Goal: Task Accomplishment & Management: Complete application form

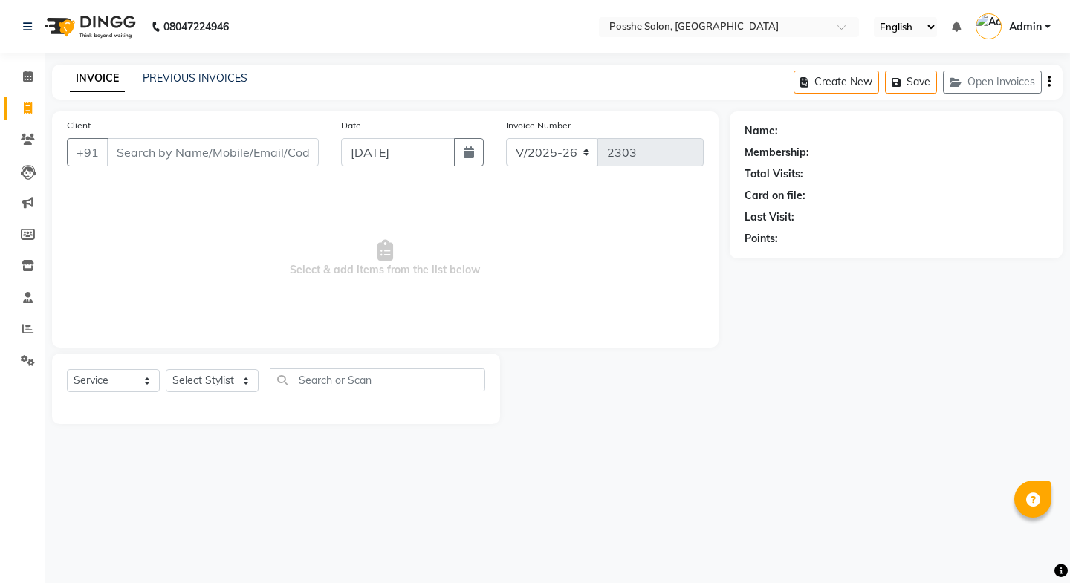
select select "6052"
select select "service"
click at [158, 149] on input "Client" at bounding box center [213, 152] width 212 height 28
type input "9887114602"
click at [273, 145] on span "Add Client" at bounding box center [280, 152] width 59 height 15
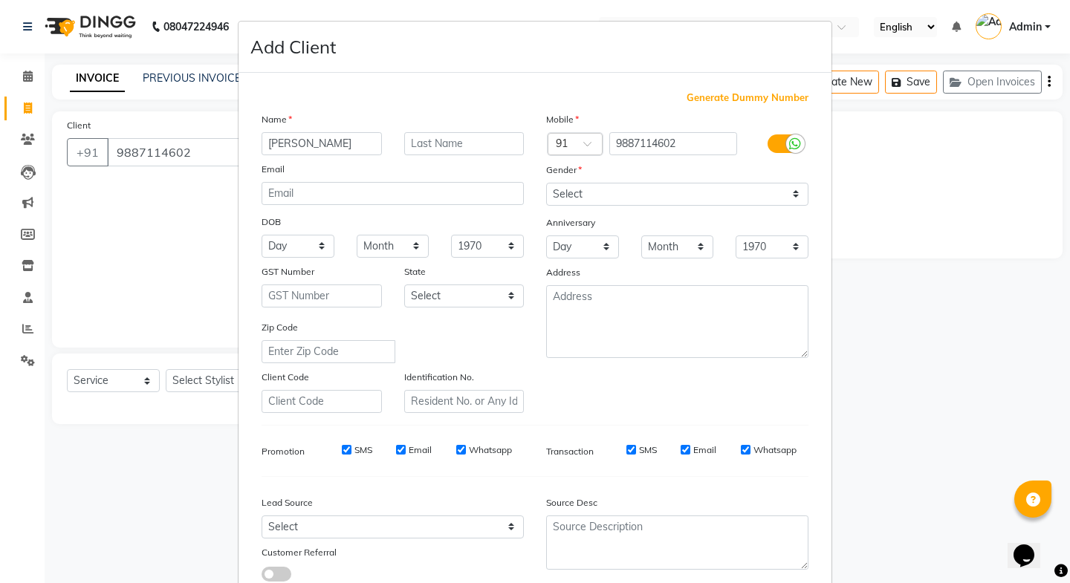
type input "[PERSON_NAME]"
click at [611, 185] on select "Select [DEMOGRAPHIC_DATA] [DEMOGRAPHIC_DATA] Other Prefer Not To Say" at bounding box center [677, 194] width 262 height 23
select select "[DEMOGRAPHIC_DATA]"
click at [546, 183] on select "Select [DEMOGRAPHIC_DATA] [DEMOGRAPHIC_DATA] Other Prefer Not To Say" at bounding box center [677, 194] width 262 height 23
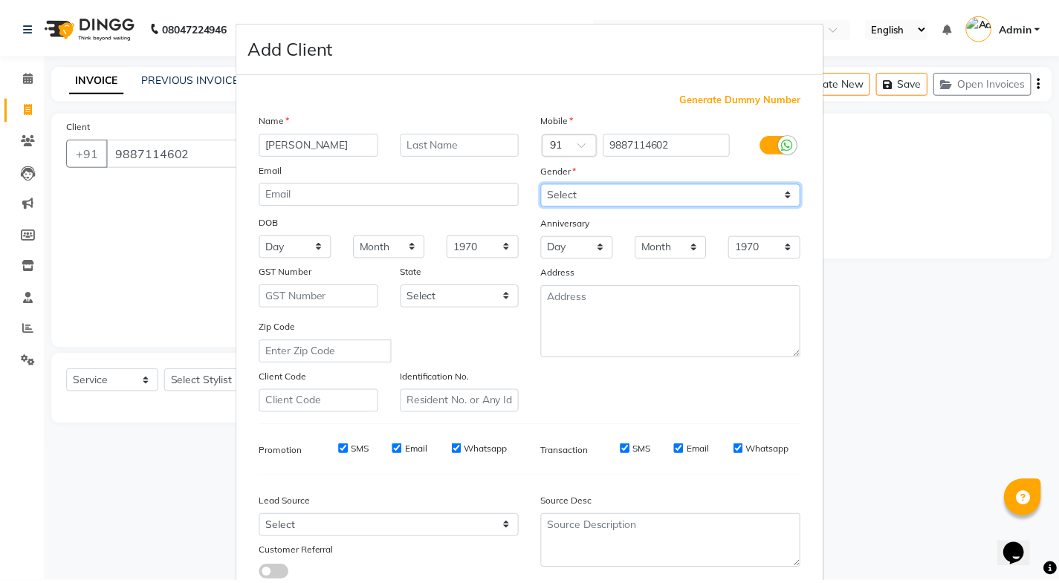
scroll to position [103, 0]
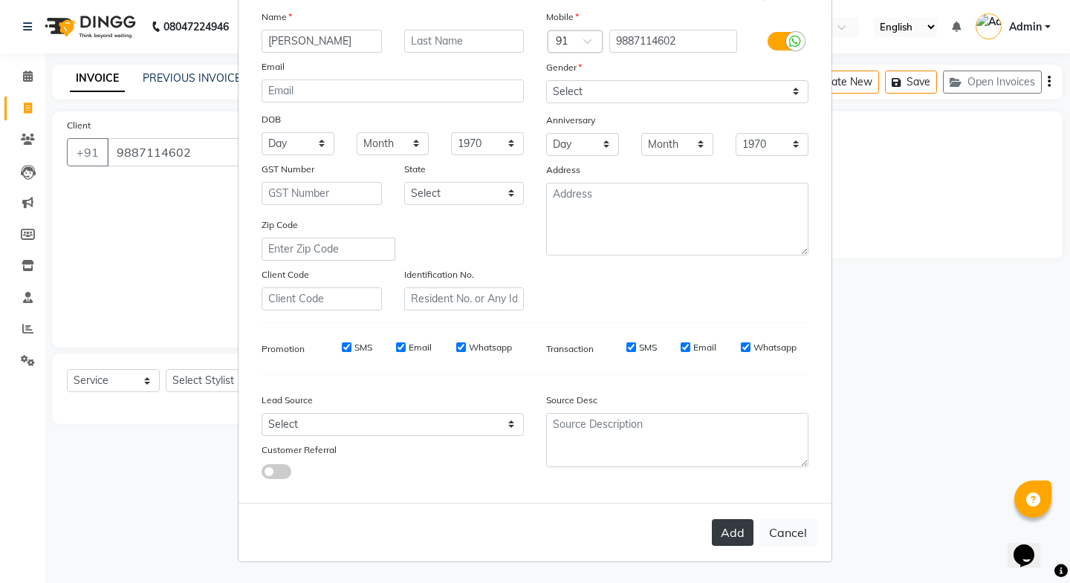
click at [729, 543] on button "Add" at bounding box center [733, 532] width 42 height 27
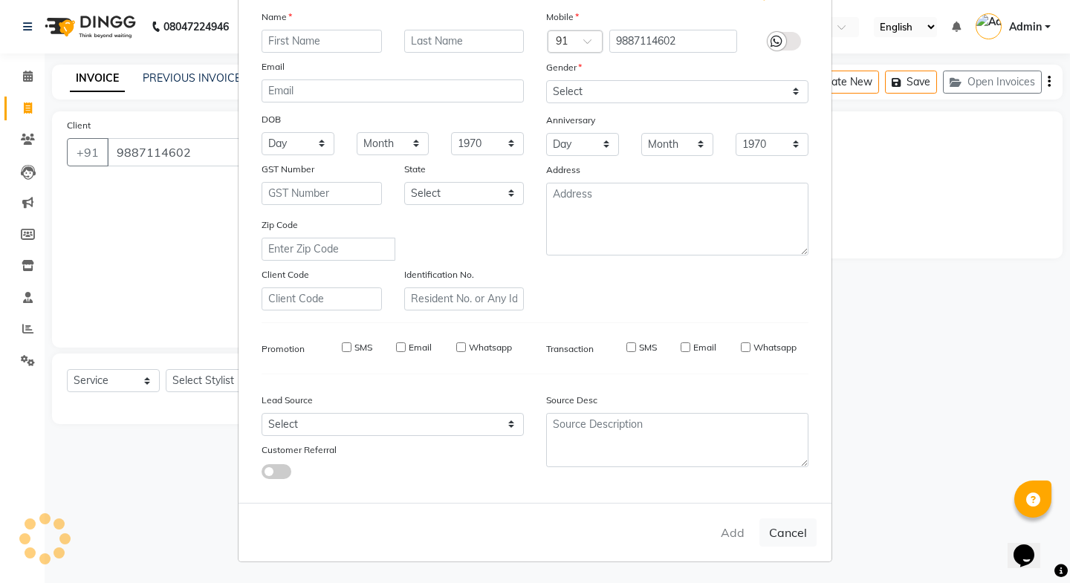
select select
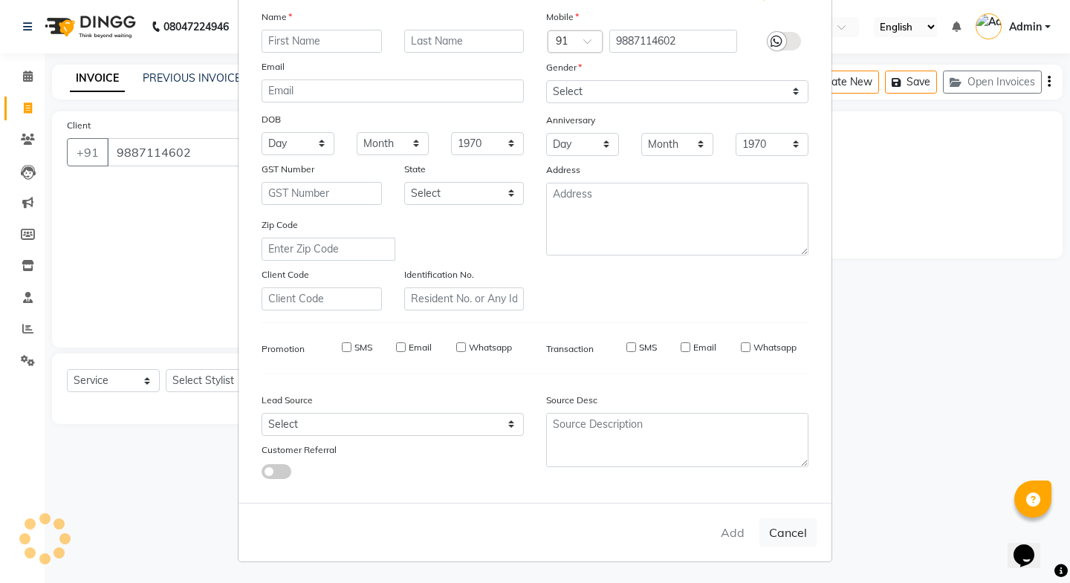
select select
checkbox input "false"
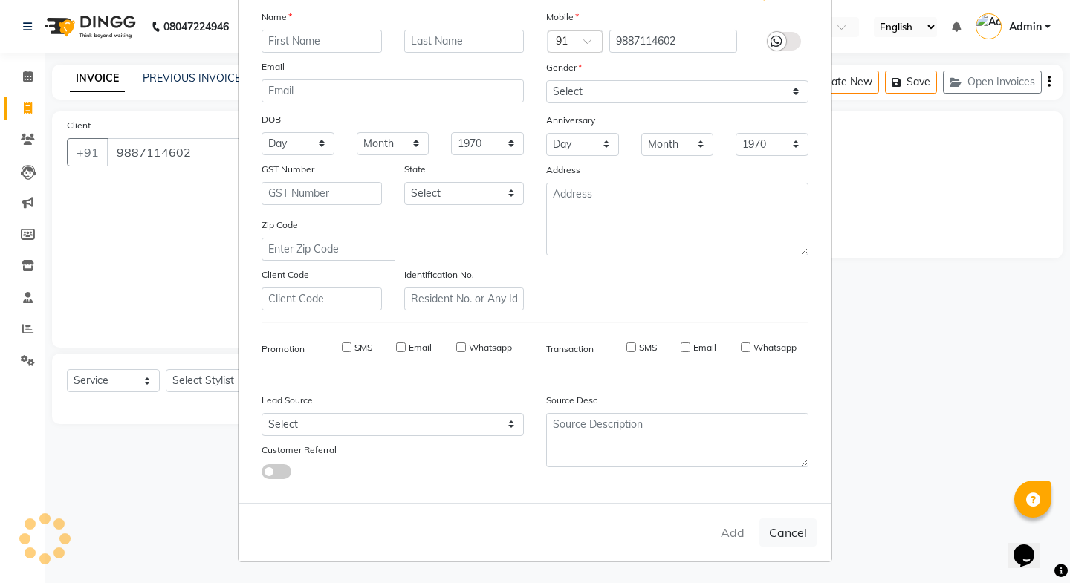
checkbox input "false"
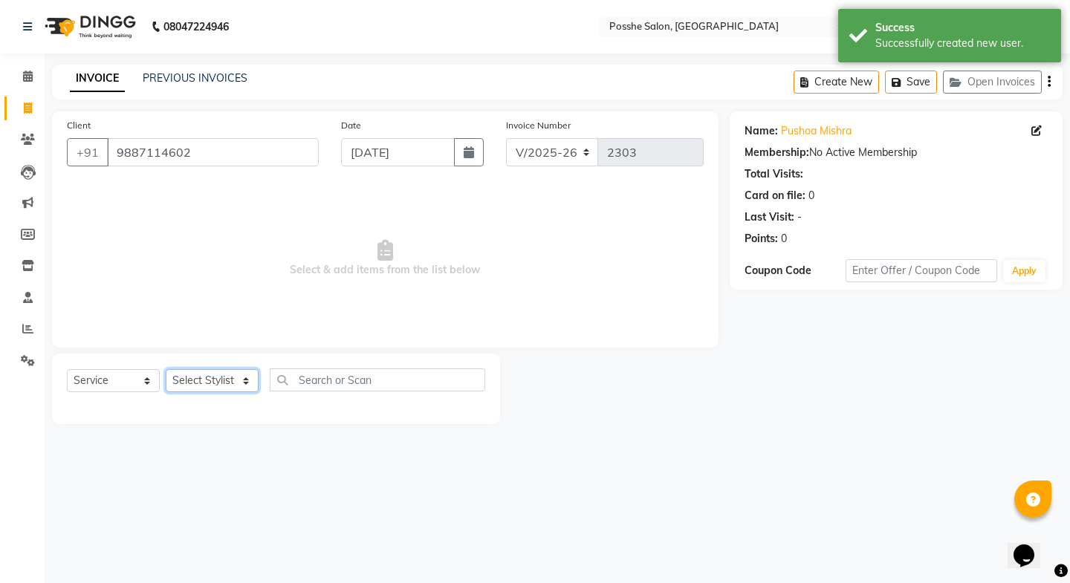
click at [203, 383] on select "Select Stylist [PERSON_NAME] Mali [PERSON_NAME] Posshe for products [PERSON_NAM…" at bounding box center [212, 380] width 93 height 23
select select "43692"
click at [166, 369] on select "Select Stylist [PERSON_NAME] Mali [PERSON_NAME] Posshe for products [PERSON_NAM…" at bounding box center [212, 380] width 93 height 23
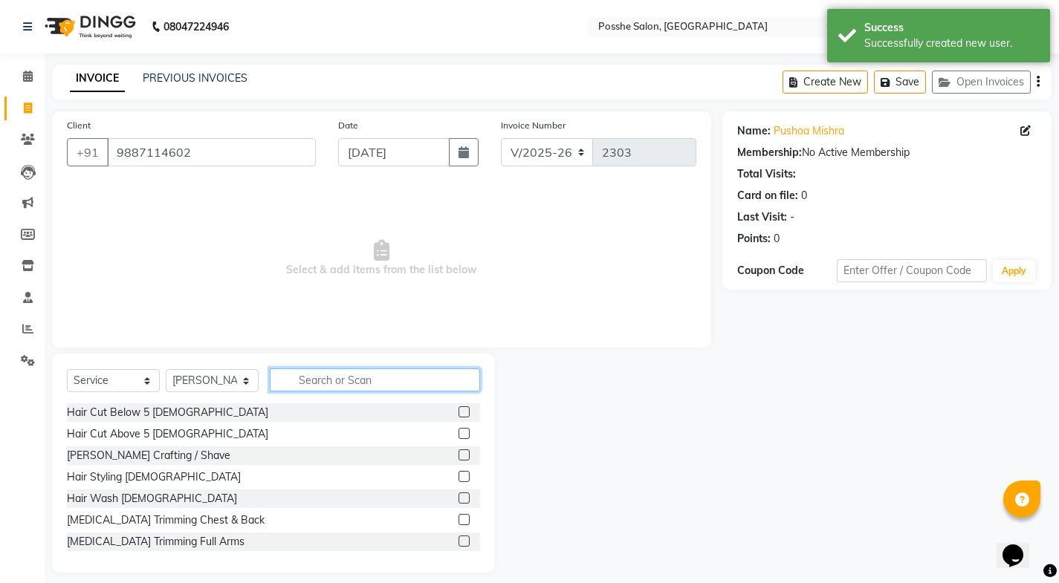
click at [346, 383] on input "text" at bounding box center [375, 379] width 210 height 23
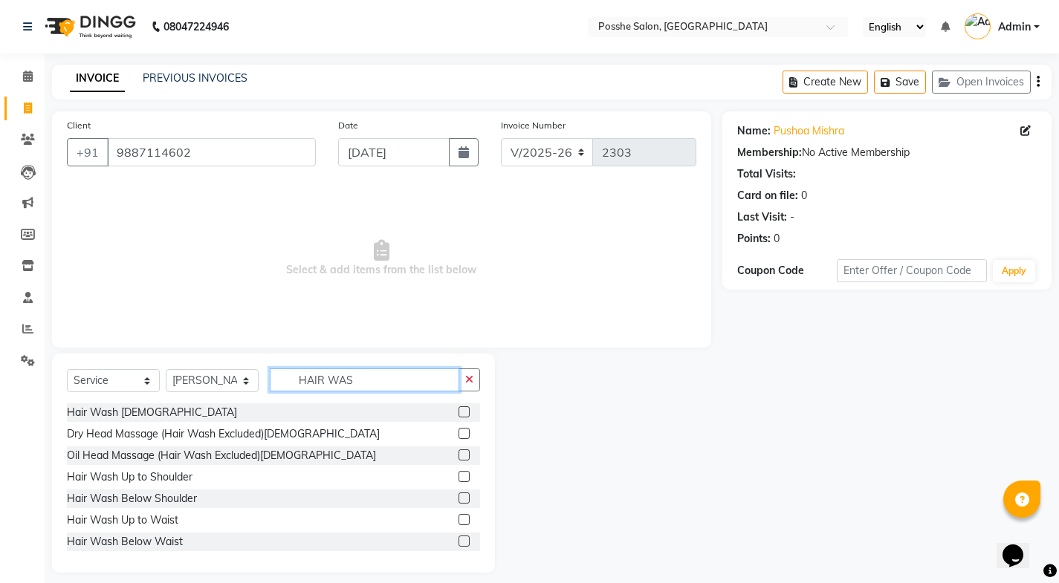
type input "HAIR WAS"
click at [458, 516] on label at bounding box center [463, 519] width 11 height 11
click at [458, 516] on input "checkbox" at bounding box center [463, 521] width 10 height 10
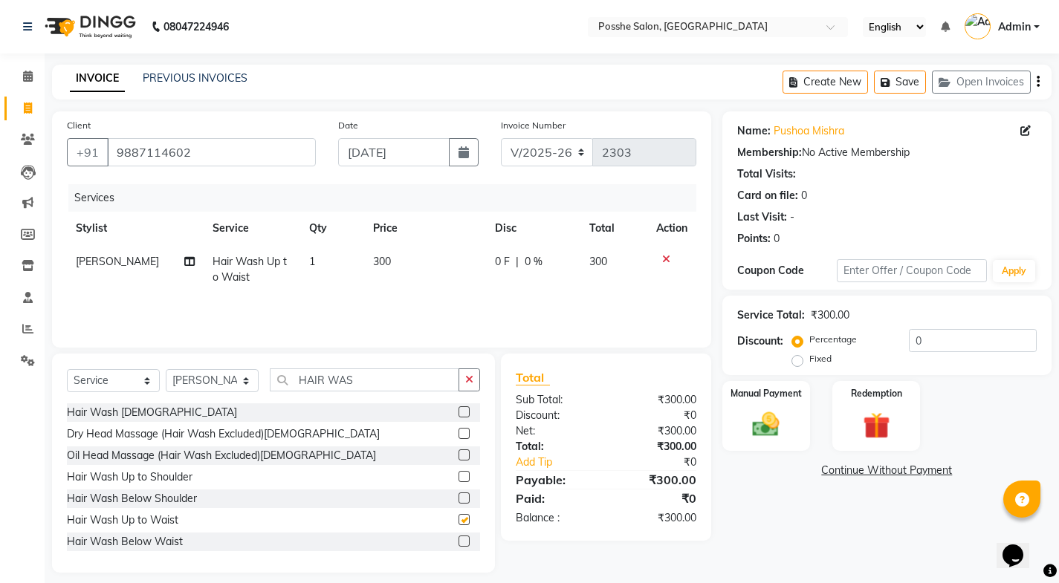
checkbox input "false"
click at [470, 389] on button "button" at bounding box center [469, 379] width 22 height 23
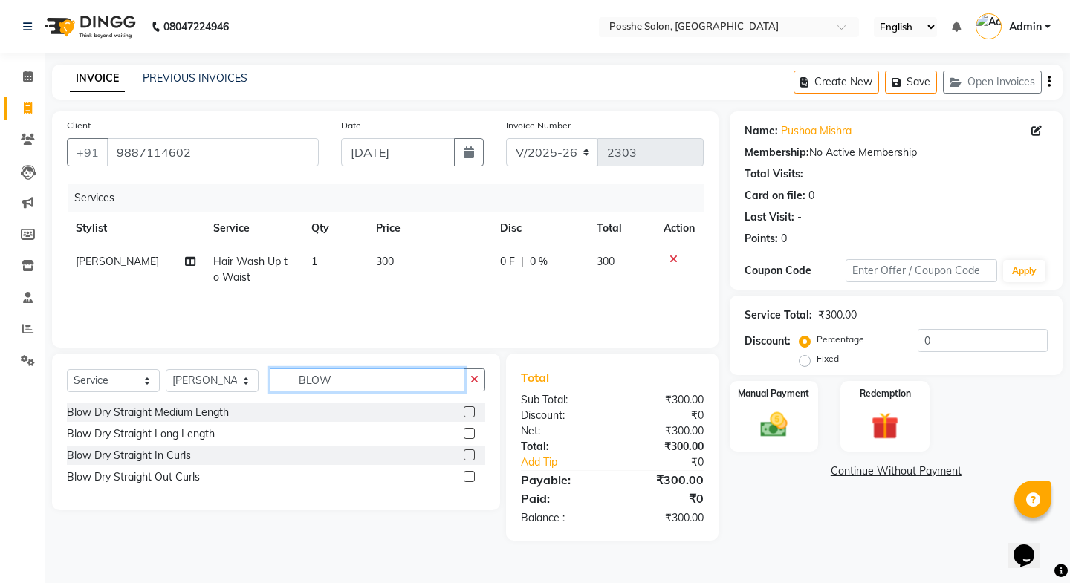
type input "BLOW"
click at [470, 454] on label at bounding box center [469, 454] width 11 height 11
click at [470, 454] on input "checkbox" at bounding box center [469, 456] width 10 height 10
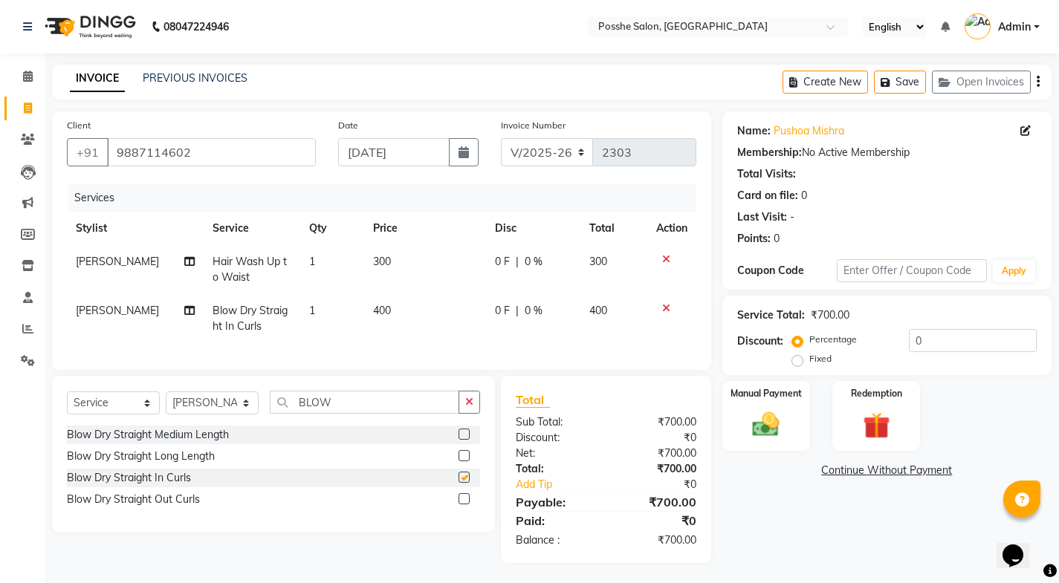
checkbox input "false"
click at [463, 504] on label at bounding box center [463, 498] width 11 height 11
click at [463, 504] on input "checkbox" at bounding box center [463, 500] width 10 height 10
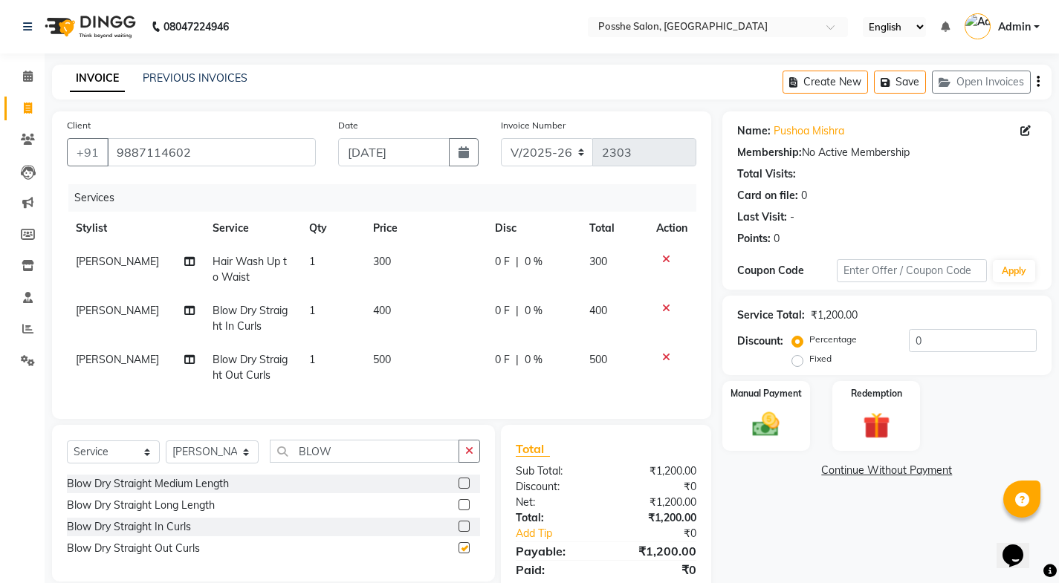
checkbox input "false"
click at [458, 510] on label at bounding box center [463, 504] width 11 height 11
click at [458, 510] on input "checkbox" at bounding box center [463, 506] width 10 height 10
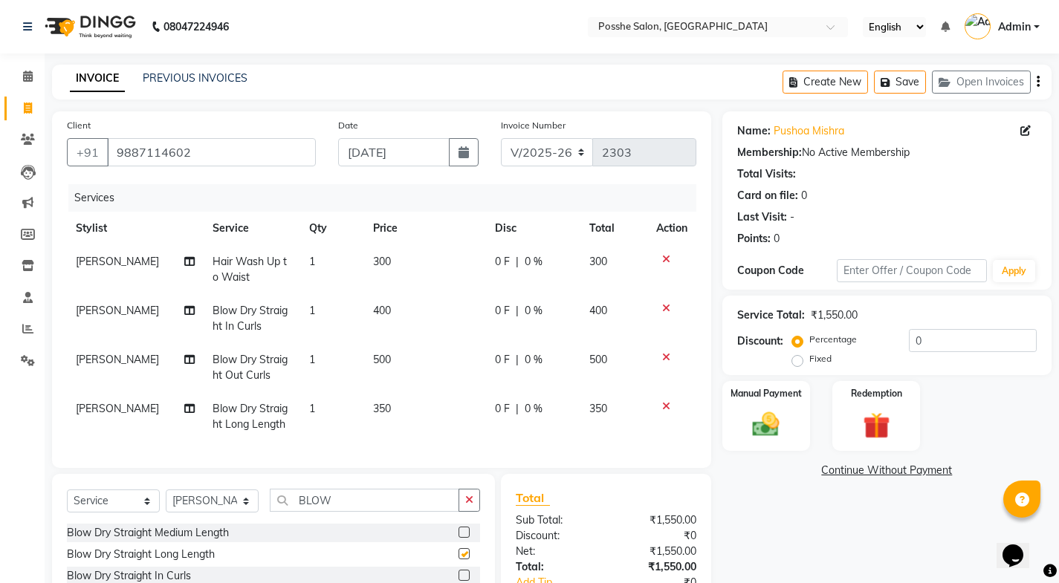
checkbox input "false"
click at [663, 358] on icon at bounding box center [666, 357] width 8 height 10
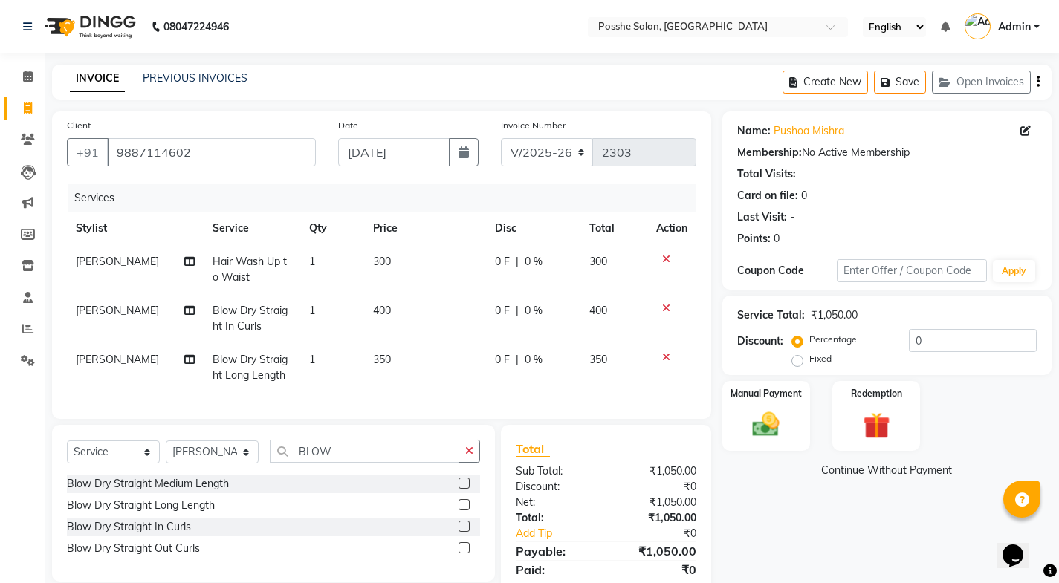
click at [664, 354] on icon at bounding box center [666, 357] width 8 height 10
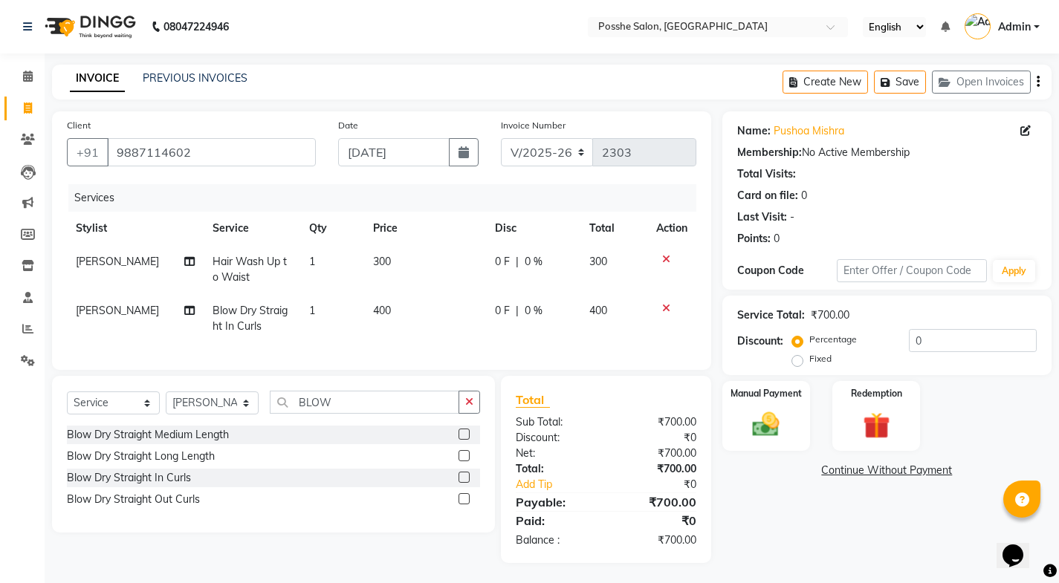
click at [389, 319] on td "400" at bounding box center [424, 318] width 121 height 49
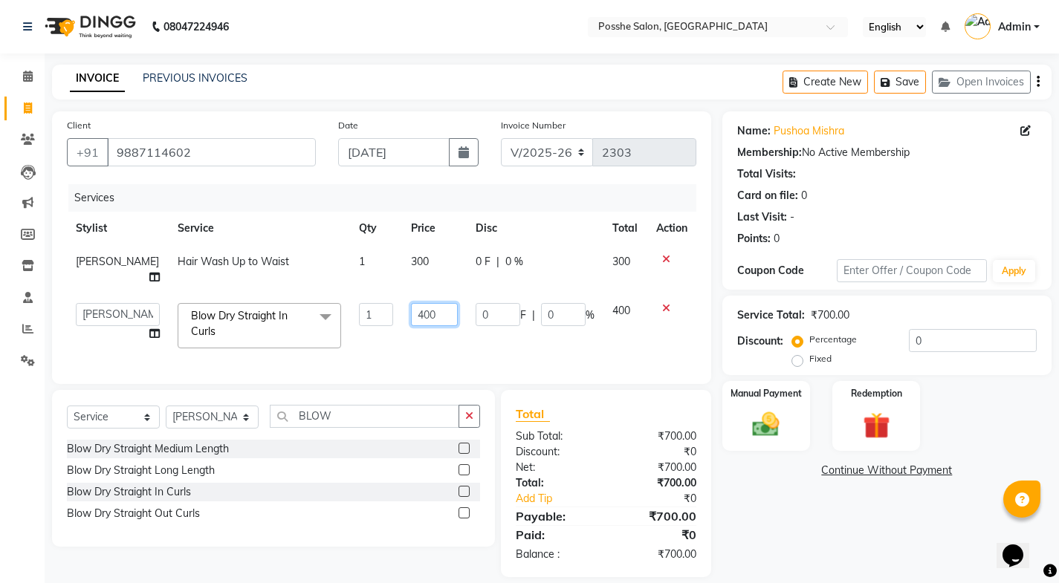
click at [411, 317] on input "400" at bounding box center [434, 314] width 47 height 23
type input "300"
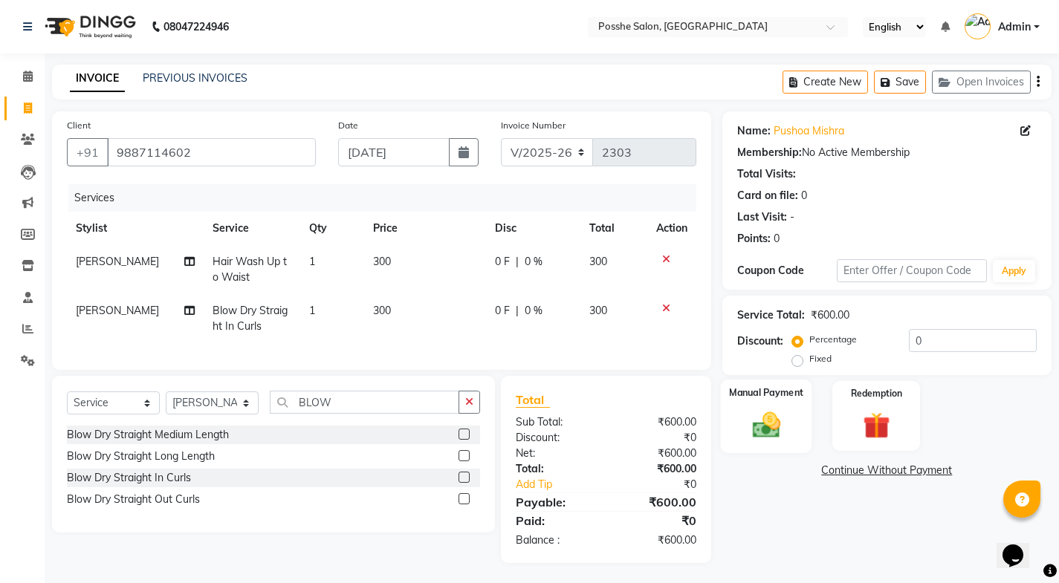
click at [757, 422] on img at bounding box center [765, 425] width 45 height 32
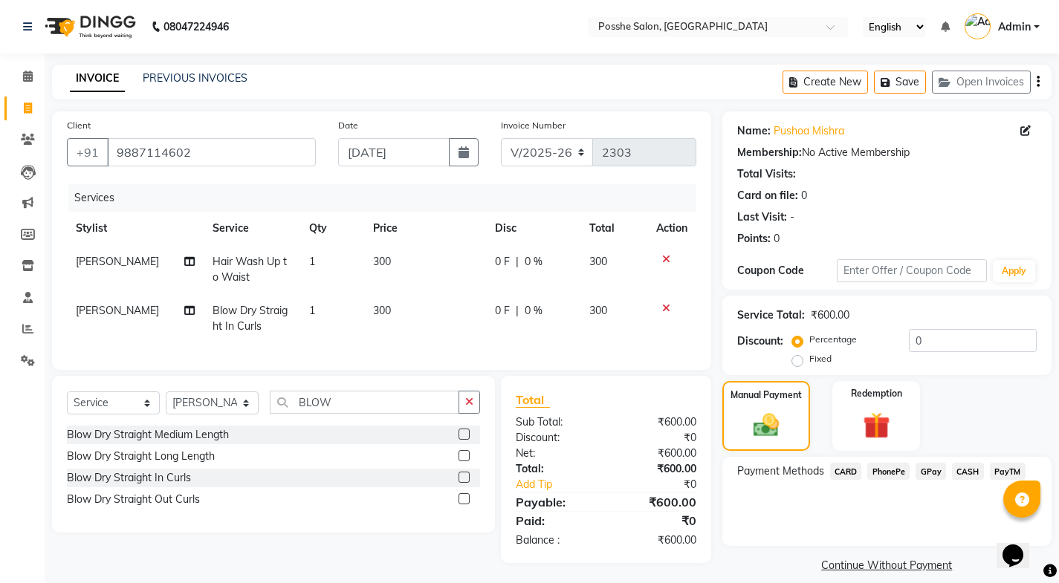
click at [1003, 467] on span "PayTM" at bounding box center [1008, 471] width 36 height 17
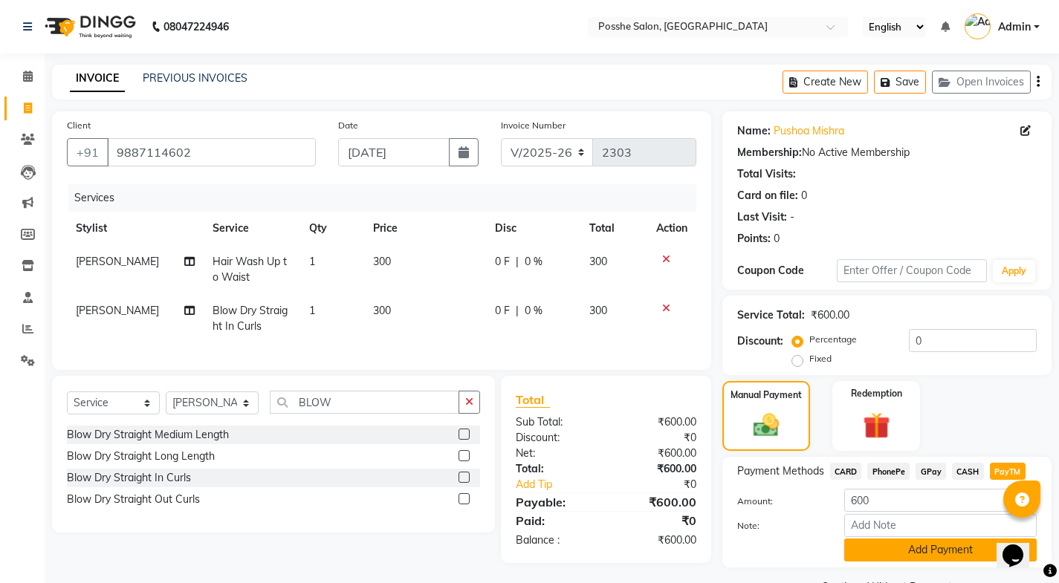
scroll to position [37, 0]
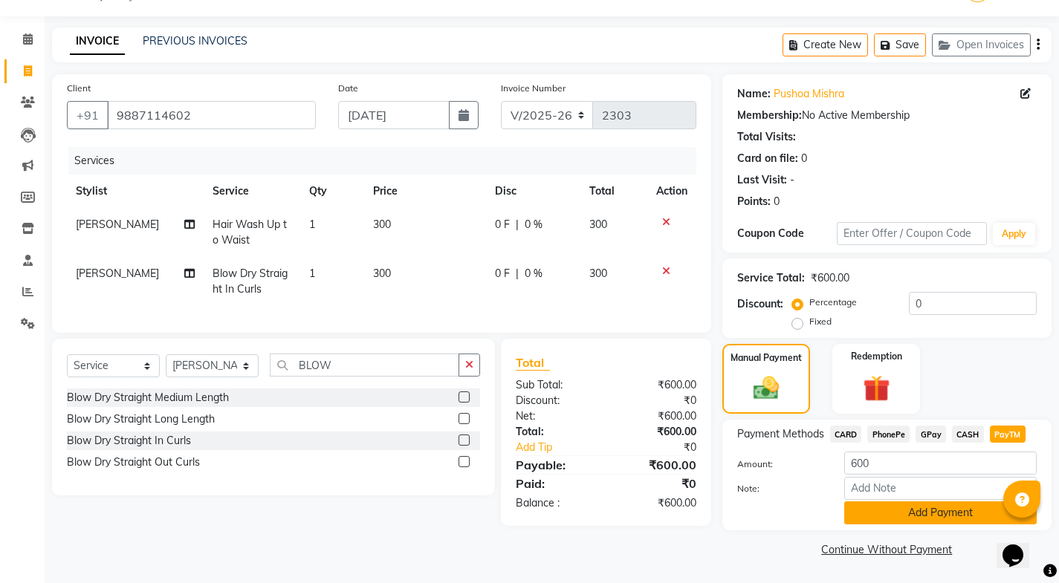
click at [897, 505] on button "Add Payment" at bounding box center [940, 512] width 192 height 23
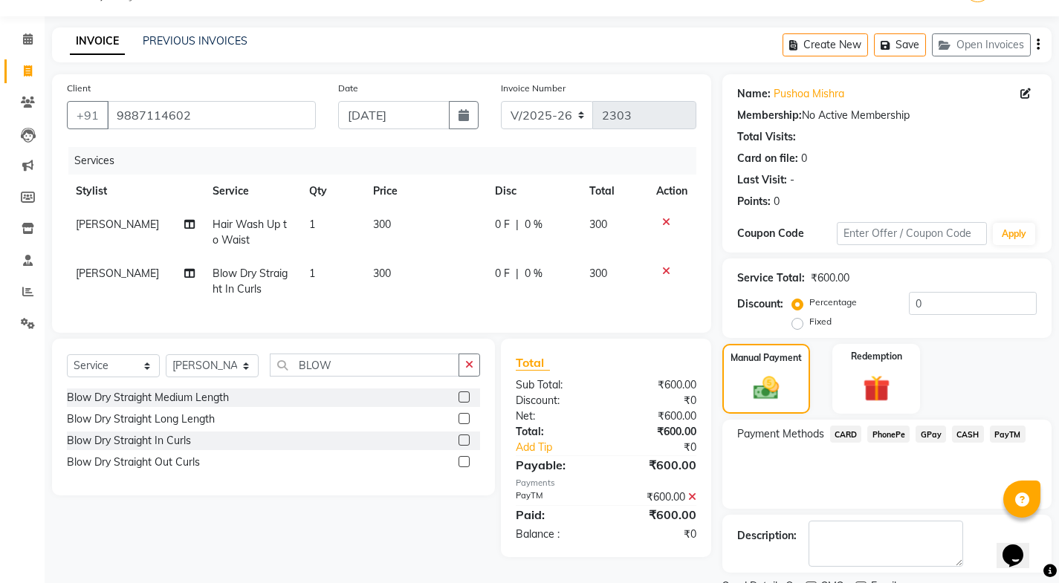
scroll to position [100, 0]
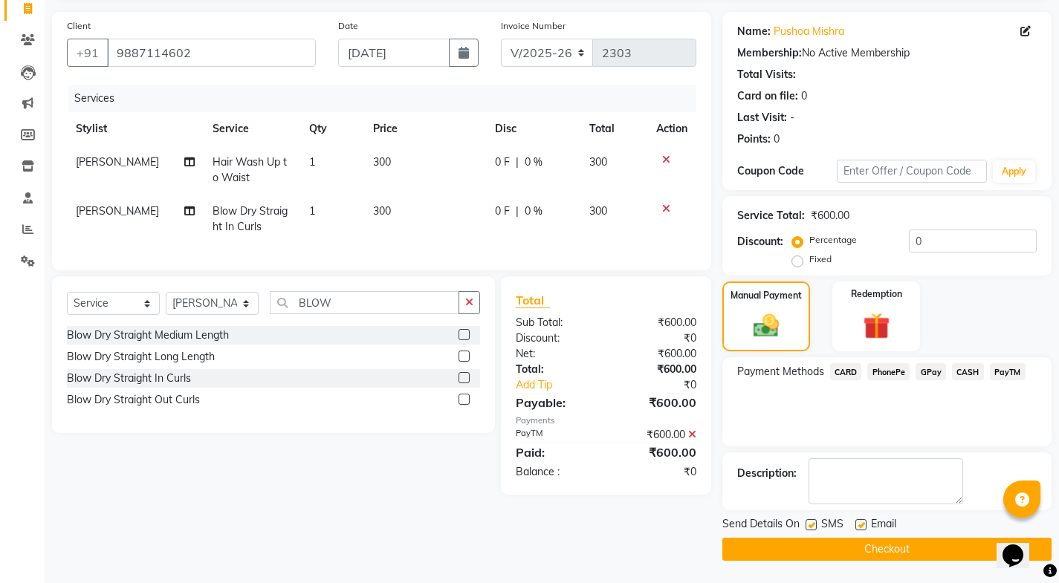
click at [807, 521] on label at bounding box center [810, 524] width 11 height 11
click at [807, 521] on input "checkbox" at bounding box center [810, 526] width 10 height 10
checkbox input "false"
click at [857, 521] on label at bounding box center [860, 524] width 11 height 11
click at [857, 521] on input "checkbox" at bounding box center [860, 526] width 10 height 10
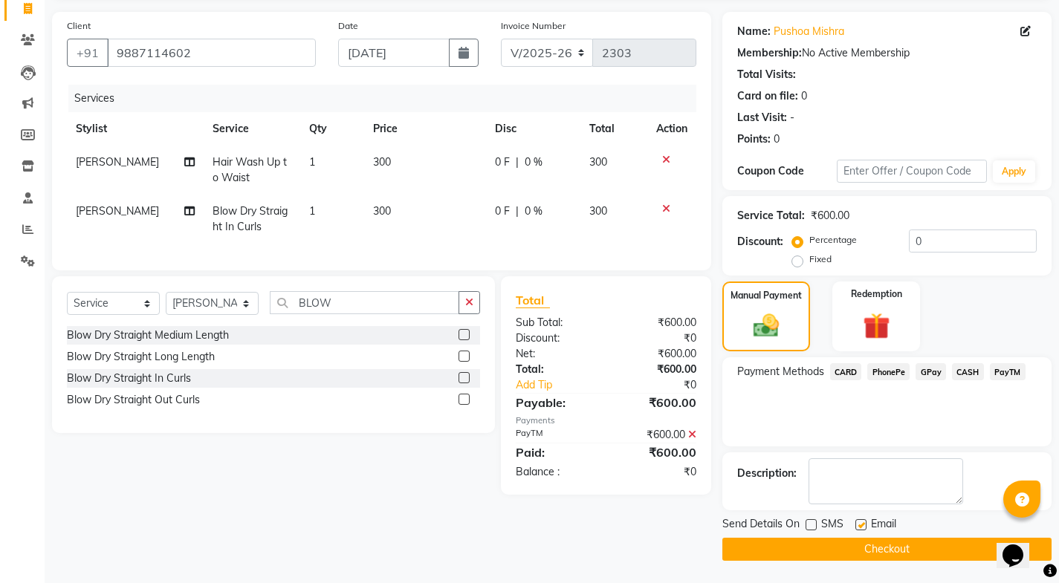
checkbox input "false"
click at [857, 535] on div at bounding box center [860, 527] width 10 height 16
click at [856, 539] on button "Checkout" at bounding box center [886, 549] width 329 height 23
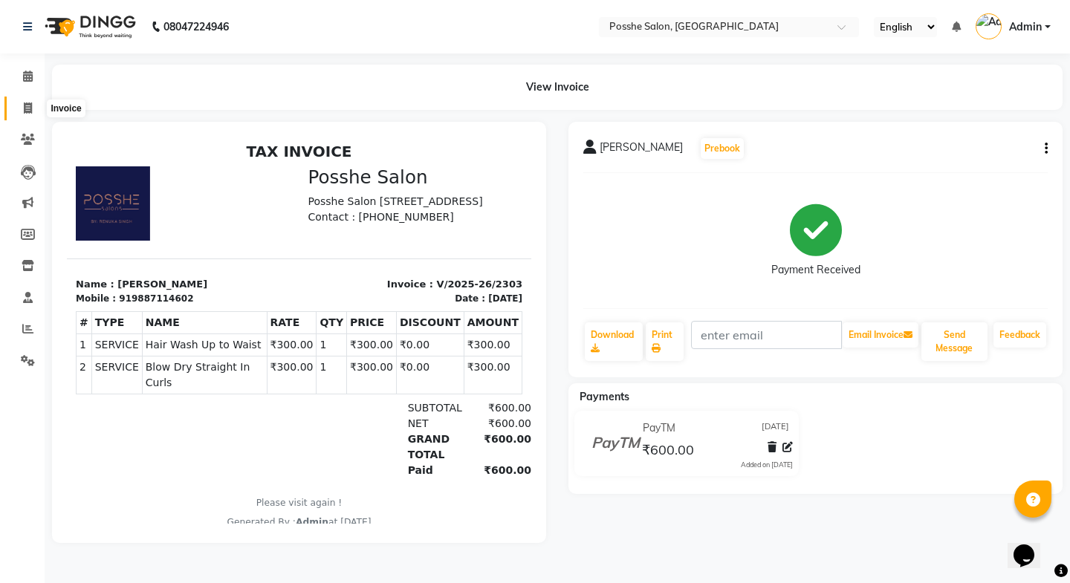
click at [33, 108] on span at bounding box center [28, 108] width 26 height 17
select select "service"
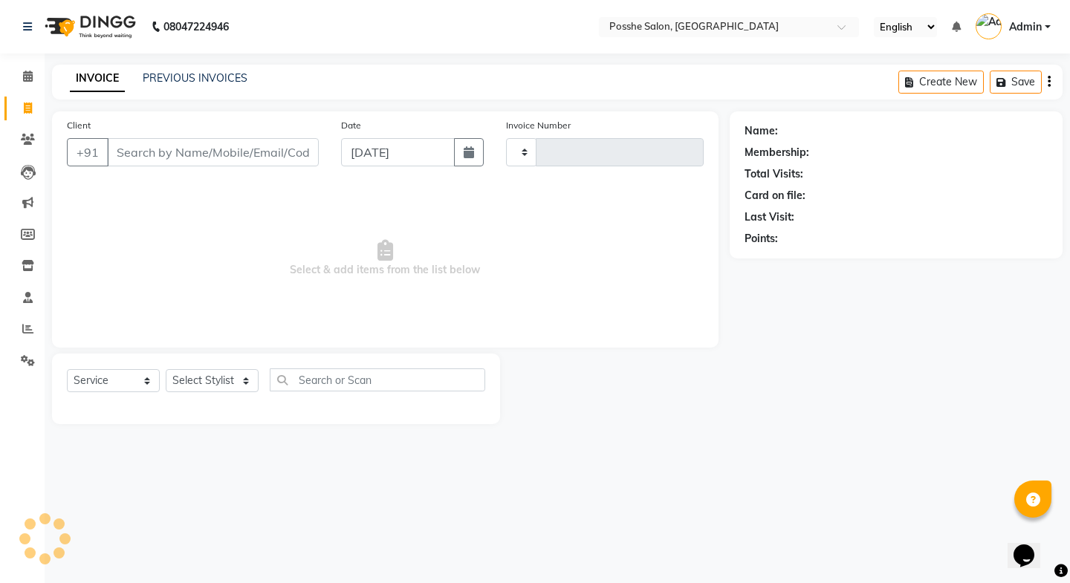
type input "2304"
select select "6052"
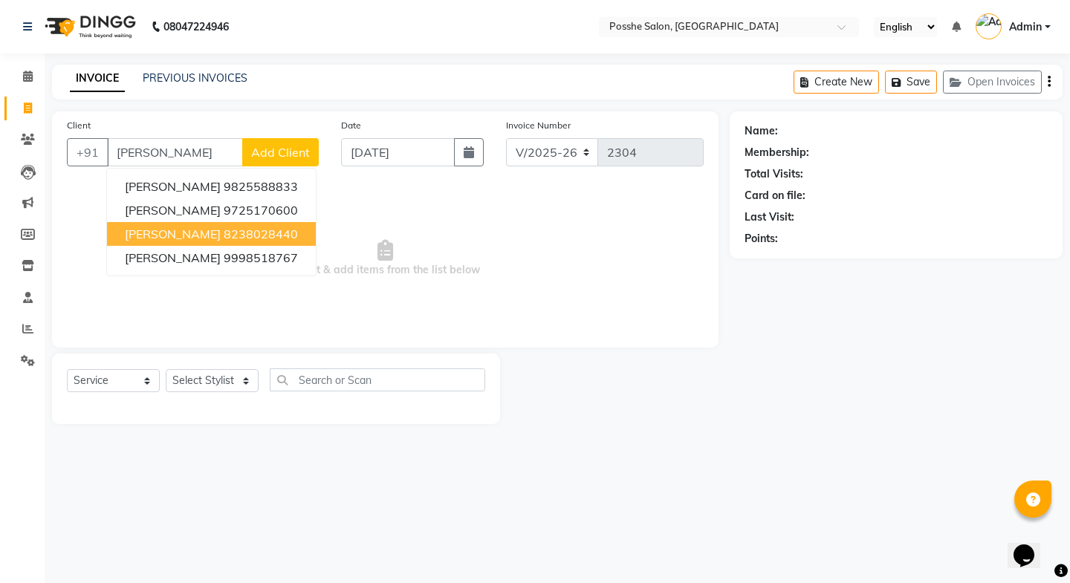
click at [224, 237] on ngb-highlight "8238028440" at bounding box center [261, 234] width 74 height 15
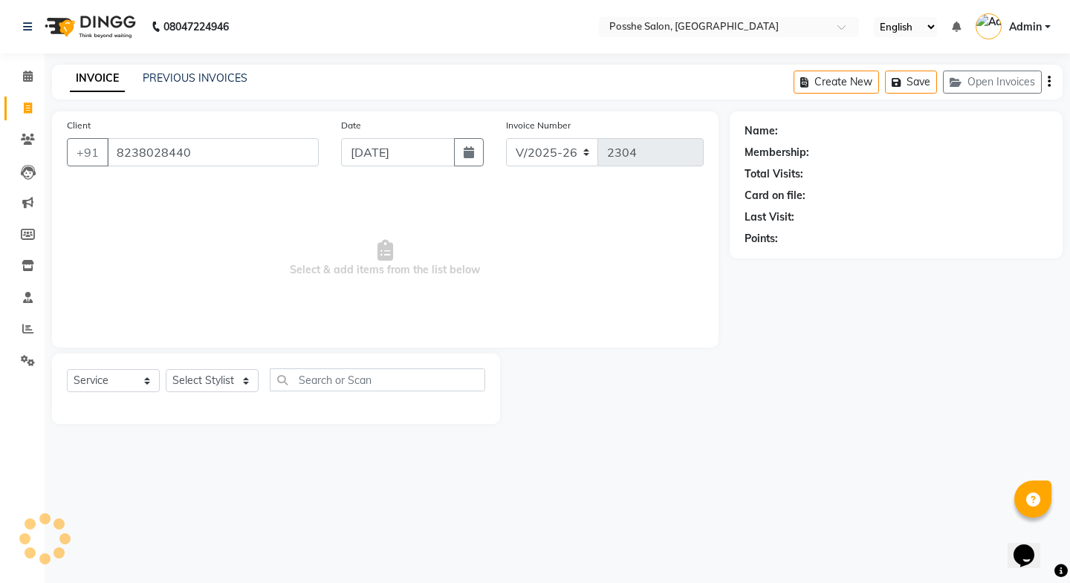
type input "8238028440"
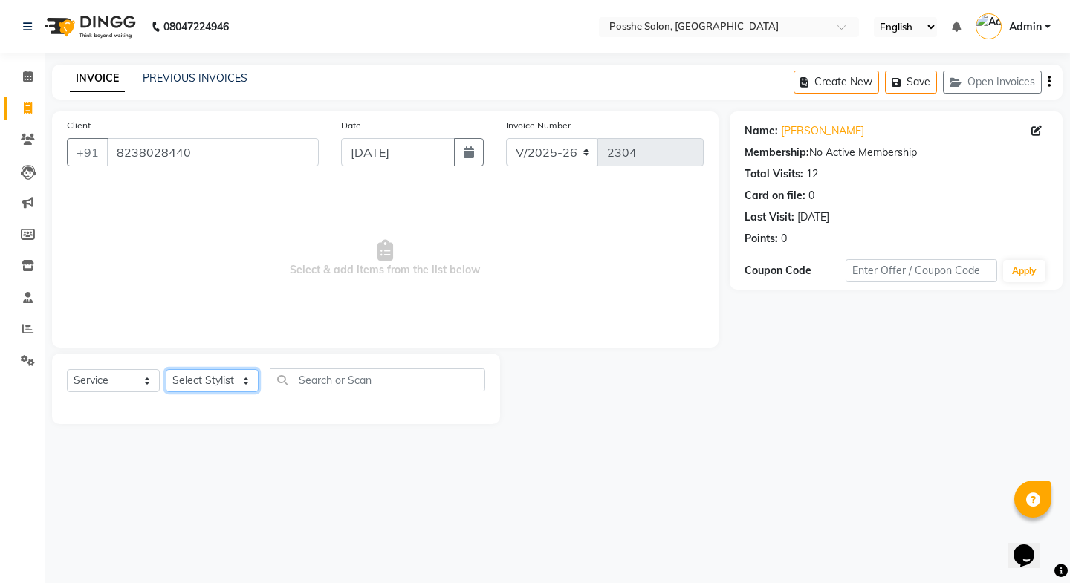
click at [221, 372] on select "Select Stylist [PERSON_NAME] Mali [PERSON_NAME] Posshe for products [PERSON_NAM…" at bounding box center [212, 380] width 93 height 23
select select "43693"
click at [166, 369] on select "Select Stylist [PERSON_NAME] Mali [PERSON_NAME] Posshe for products [PERSON_NAM…" at bounding box center [212, 380] width 93 height 23
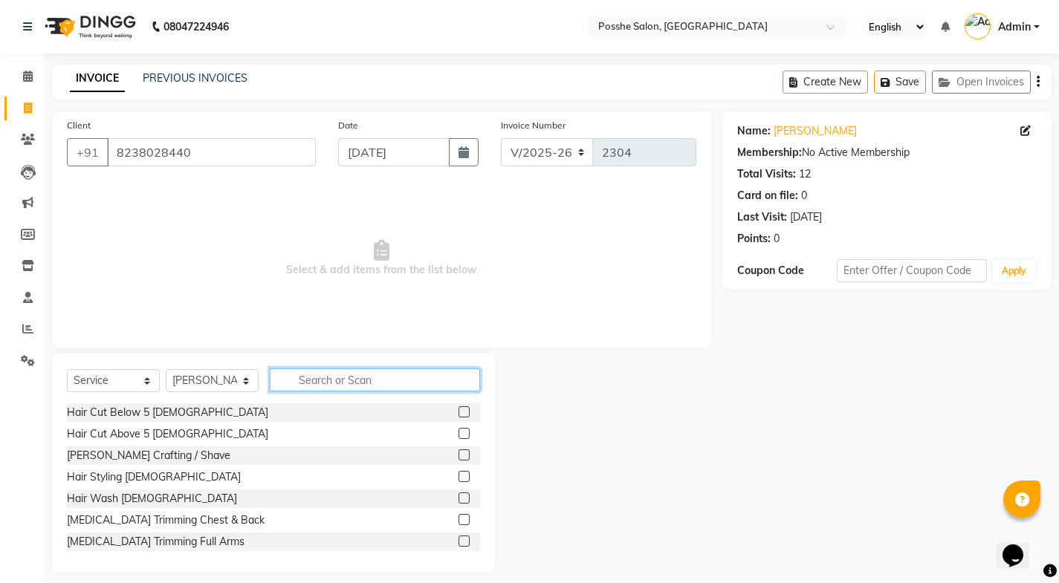
click at [288, 386] on input "text" at bounding box center [375, 379] width 210 height 23
click at [458, 435] on label at bounding box center [463, 433] width 11 height 11
click at [458, 435] on input "checkbox" at bounding box center [463, 434] width 10 height 10
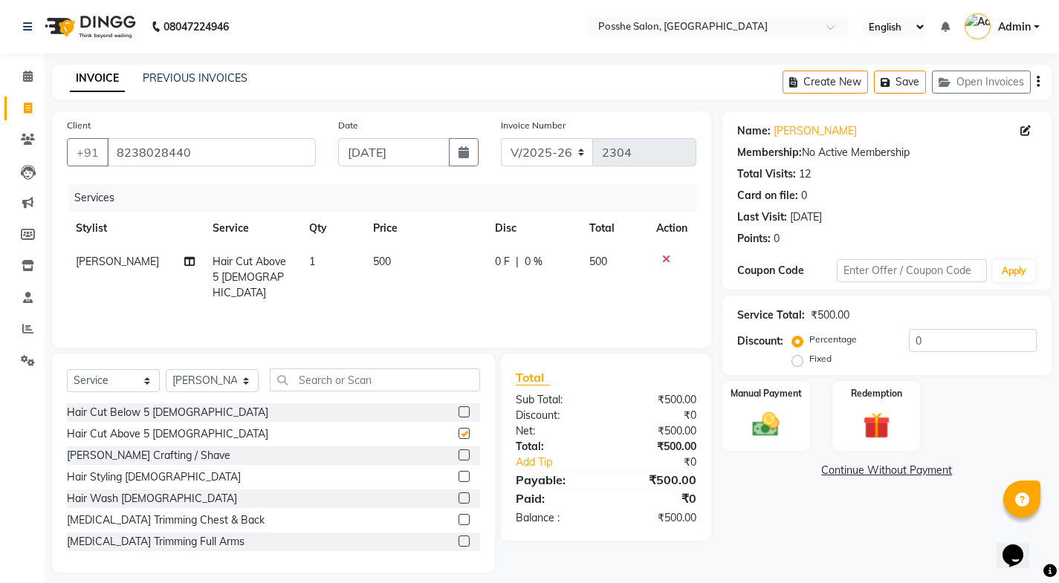
checkbox input "false"
click at [389, 256] on td "500" at bounding box center [424, 277] width 121 height 65
select select "43693"
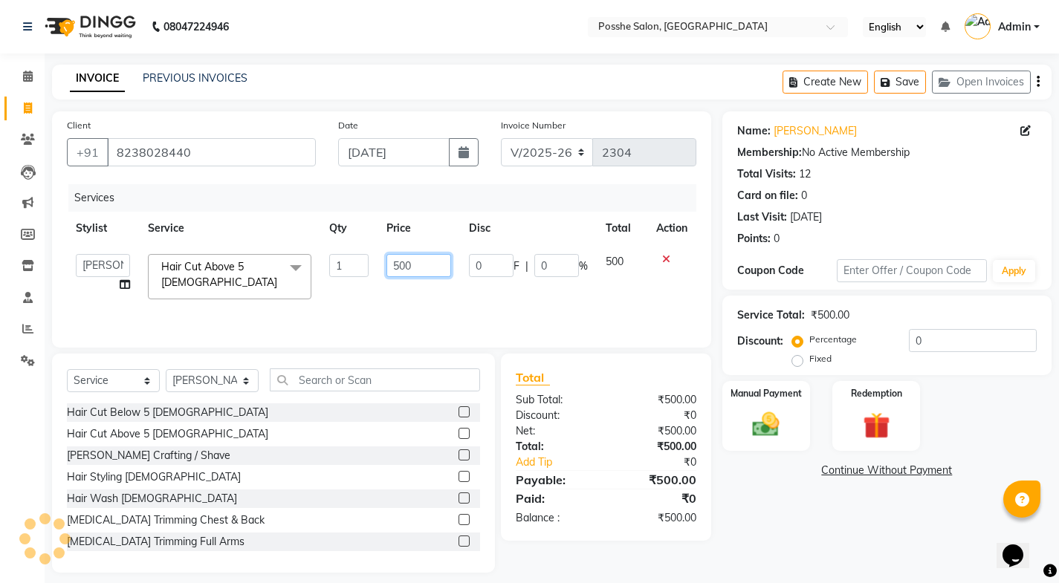
click at [398, 264] on input "500" at bounding box center [418, 265] width 65 height 23
type input "900"
click at [742, 421] on div "Manual Payment" at bounding box center [765, 417] width 91 height 74
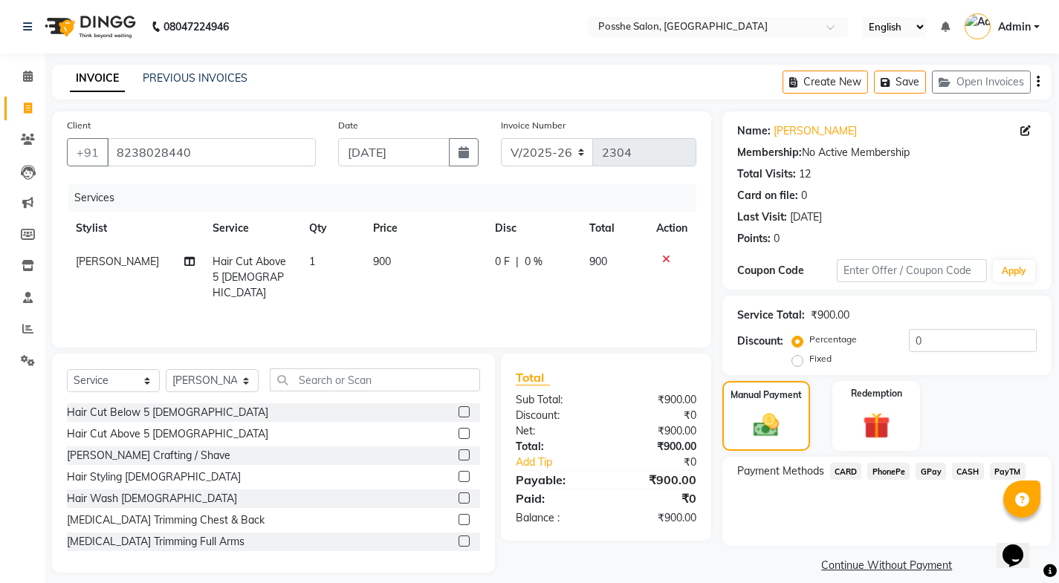
click at [364, 252] on td "900" at bounding box center [424, 277] width 121 height 65
select select "43693"
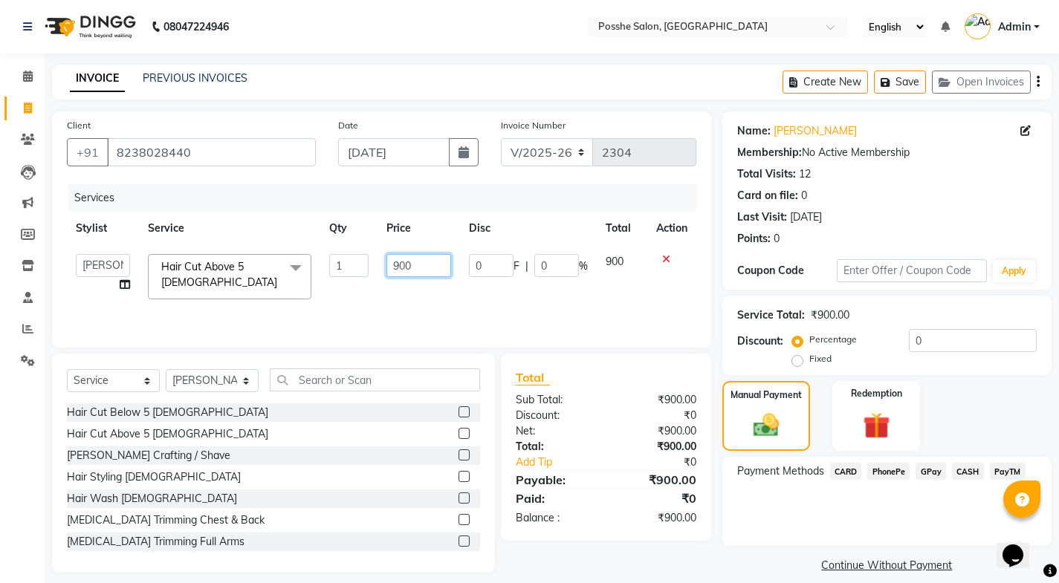
click at [402, 267] on input "900" at bounding box center [418, 265] width 65 height 23
type input "800"
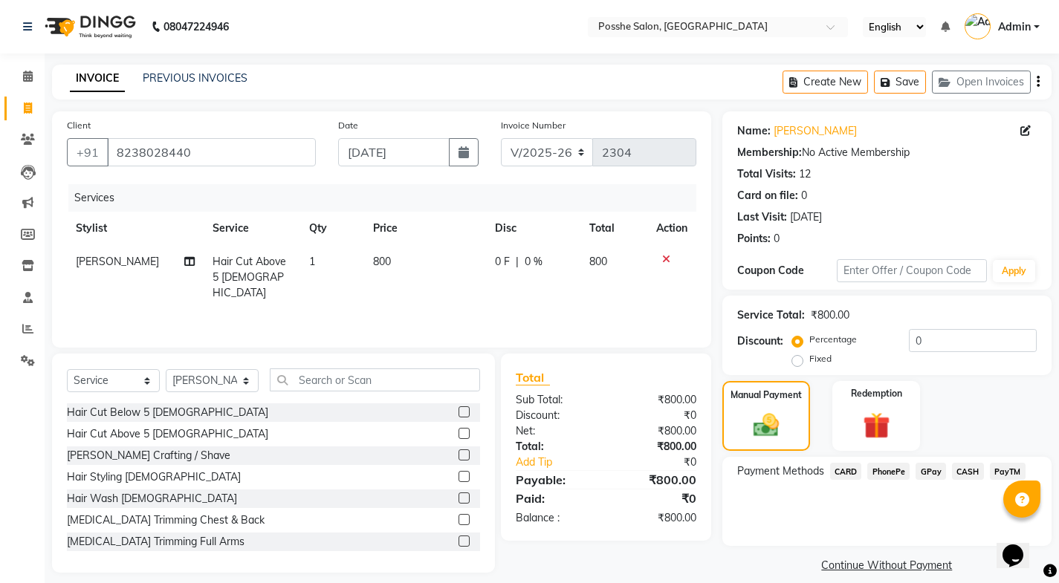
click at [965, 466] on span "CASH" at bounding box center [968, 471] width 32 height 17
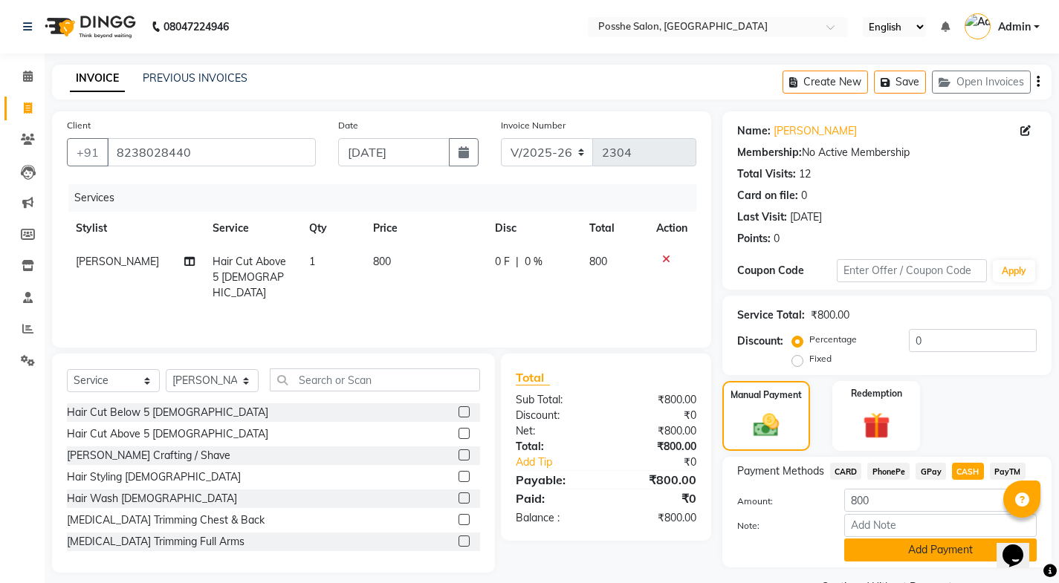
click at [922, 551] on button "Add Payment" at bounding box center [940, 550] width 192 height 23
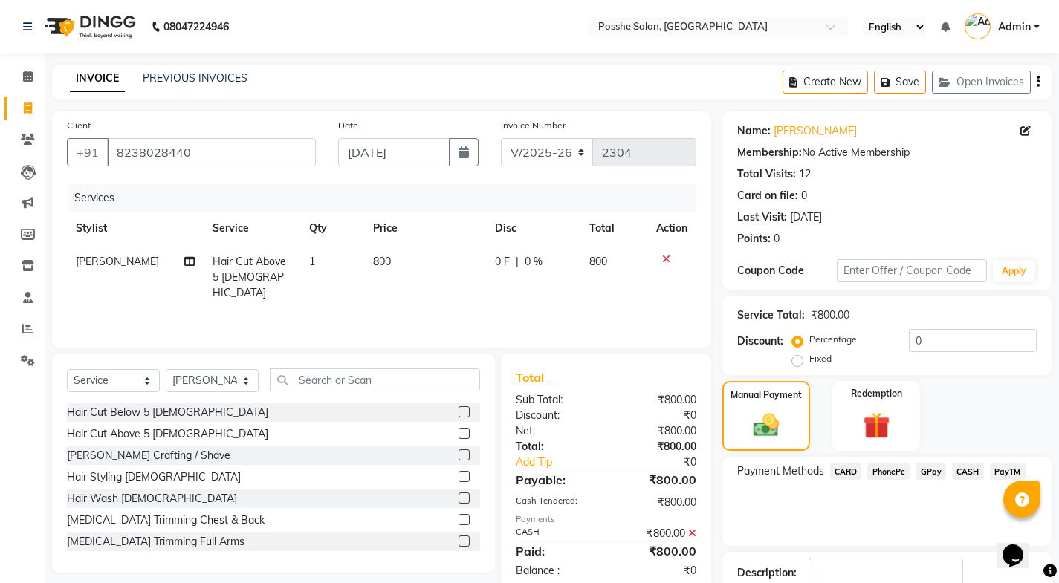
scroll to position [100, 0]
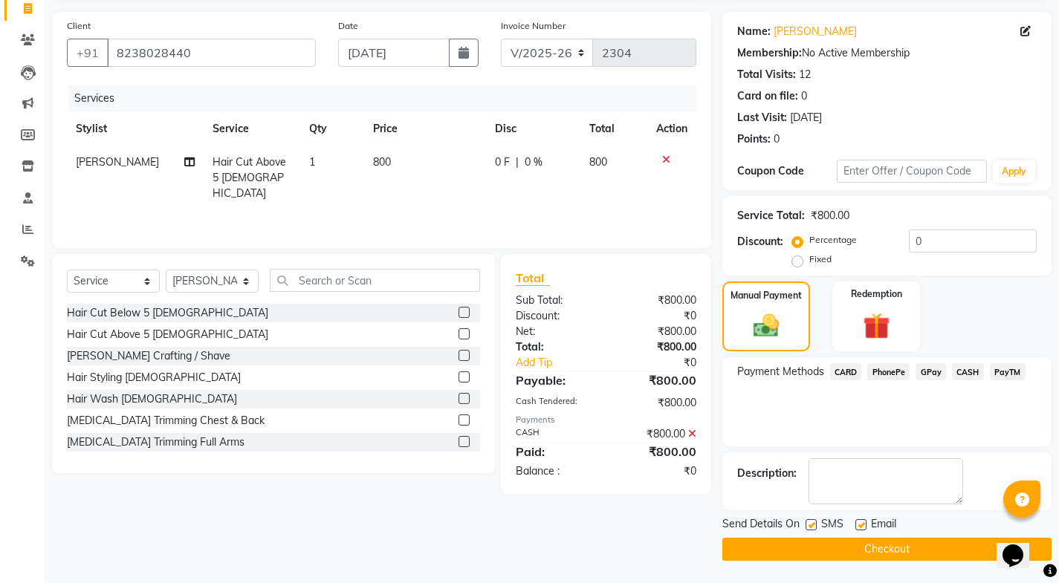
drag, startPoint x: 810, startPoint y: 521, endPoint x: 825, endPoint y: 527, distance: 17.0
click at [810, 523] on label at bounding box center [810, 524] width 11 height 11
click at [810, 523] on input "checkbox" at bounding box center [810, 526] width 10 height 10
checkbox input "false"
drag, startPoint x: 860, startPoint y: 524, endPoint x: 866, endPoint y: 565, distance: 41.9
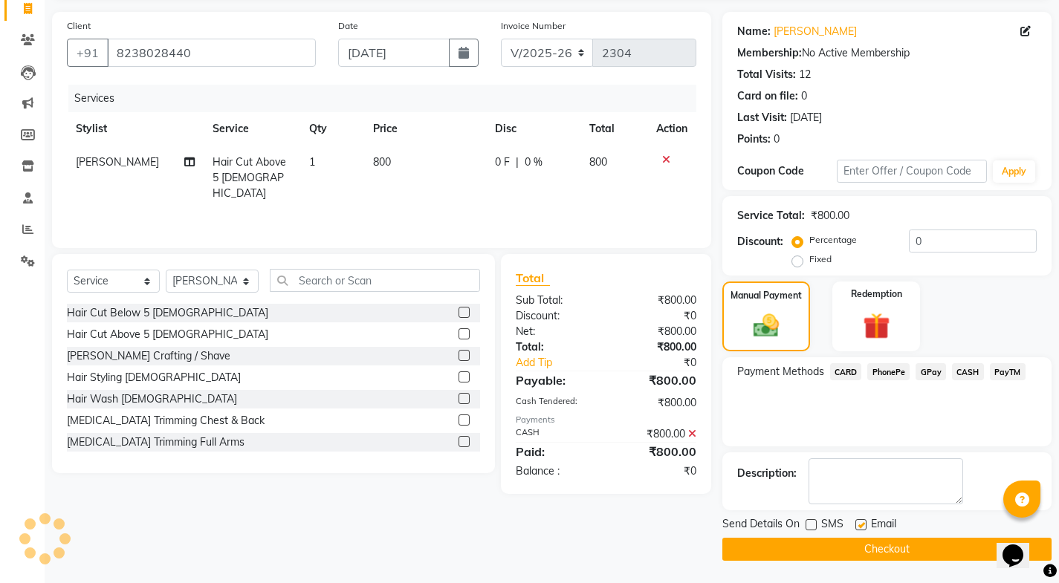
click at [860, 525] on label at bounding box center [860, 524] width 11 height 11
click at [860, 525] on input "checkbox" at bounding box center [860, 526] width 10 height 10
checkbox input "false"
click at [869, 549] on button "Checkout" at bounding box center [886, 549] width 329 height 23
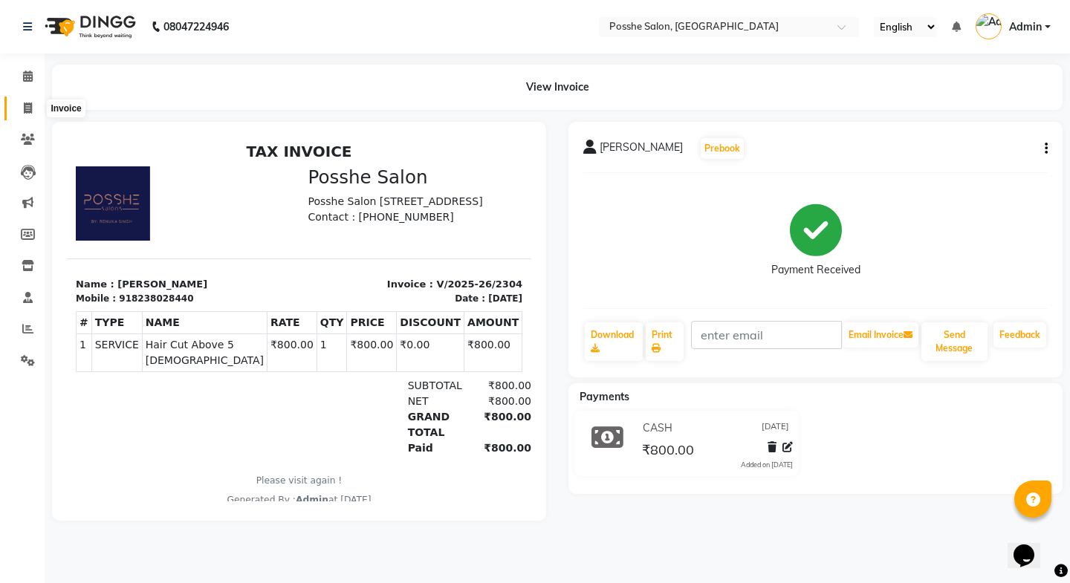
click at [34, 106] on span at bounding box center [28, 108] width 26 height 17
select select "service"
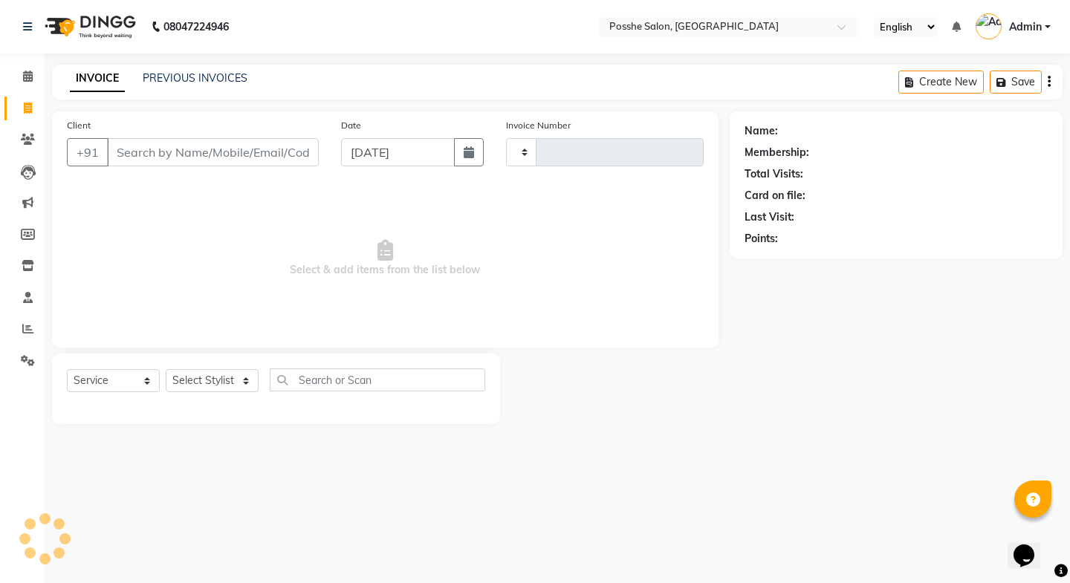
type input "2305"
select select "6052"
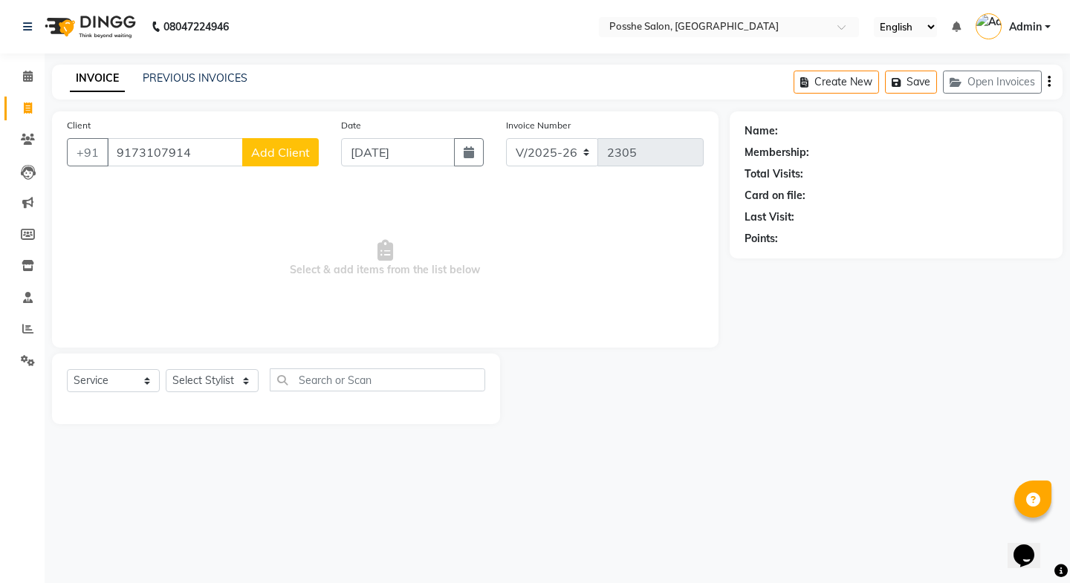
type input "9173107914"
click at [296, 152] on span "Add Client" at bounding box center [280, 152] width 59 height 15
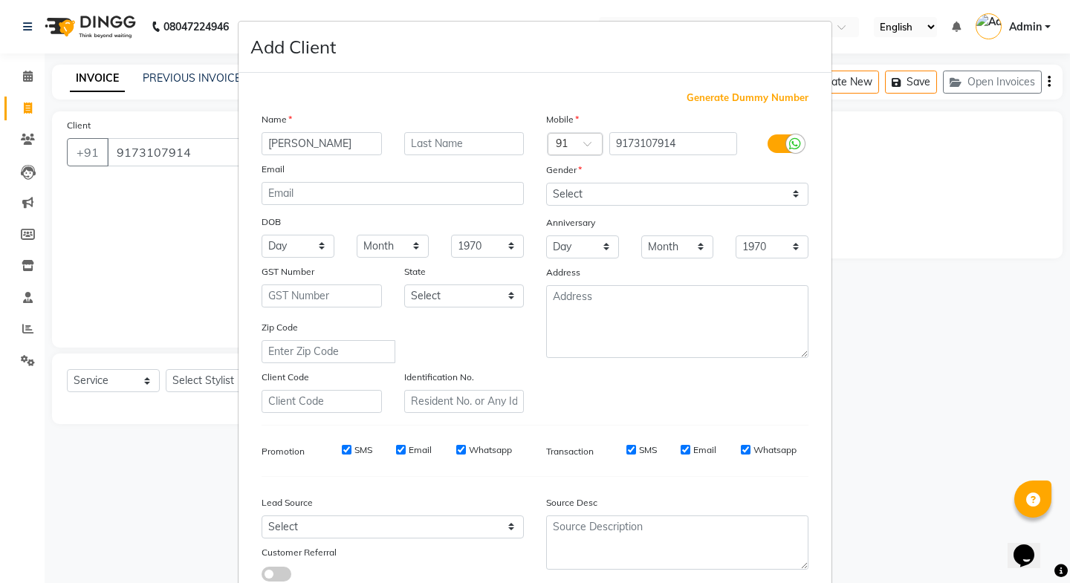
type input "[PERSON_NAME]"
click at [723, 192] on select "Select [DEMOGRAPHIC_DATA] [DEMOGRAPHIC_DATA] Other Prefer Not To Say" at bounding box center [677, 194] width 262 height 23
select select "[DEMOGRAPHIC_DATA]"
click at [546, 183] on select "Select [DEMOGRAPHIC_DATA] [DEMOGRAPHIC_DATA] Other Prefer Not To Say" at bounding box center [677, 194] width 262 height 23
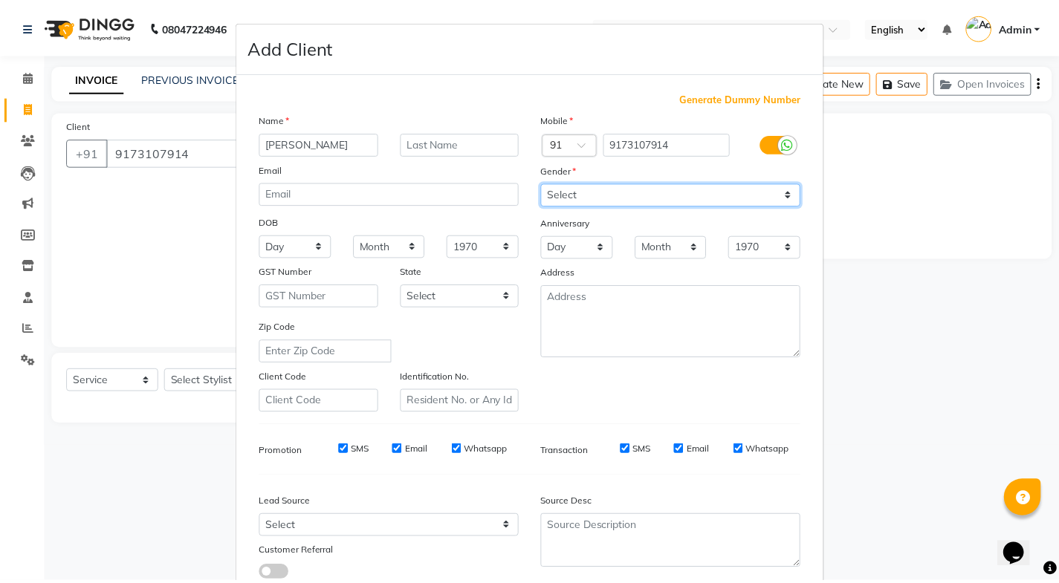
scroll to position [103, 0]
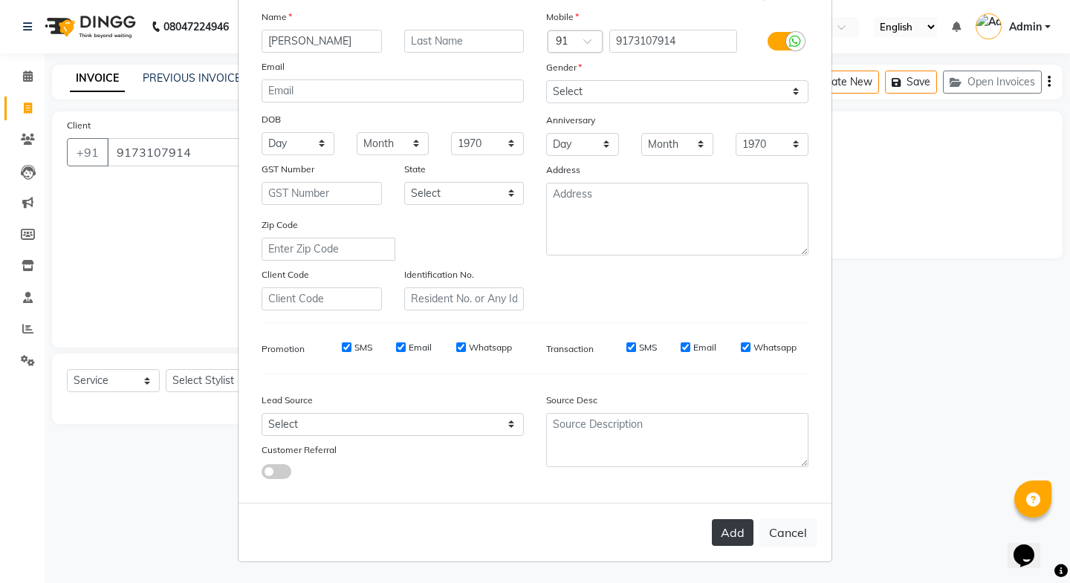
click at [740, 530] on button "Add" at bounding box center [733, 532] width 42 height 27
select select
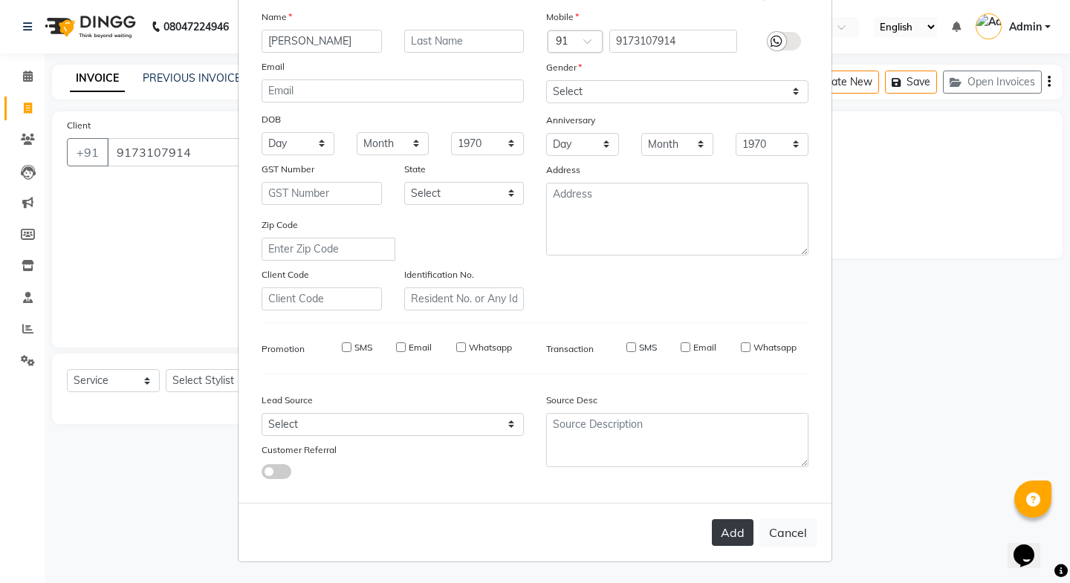
select select
checkbox input "false"
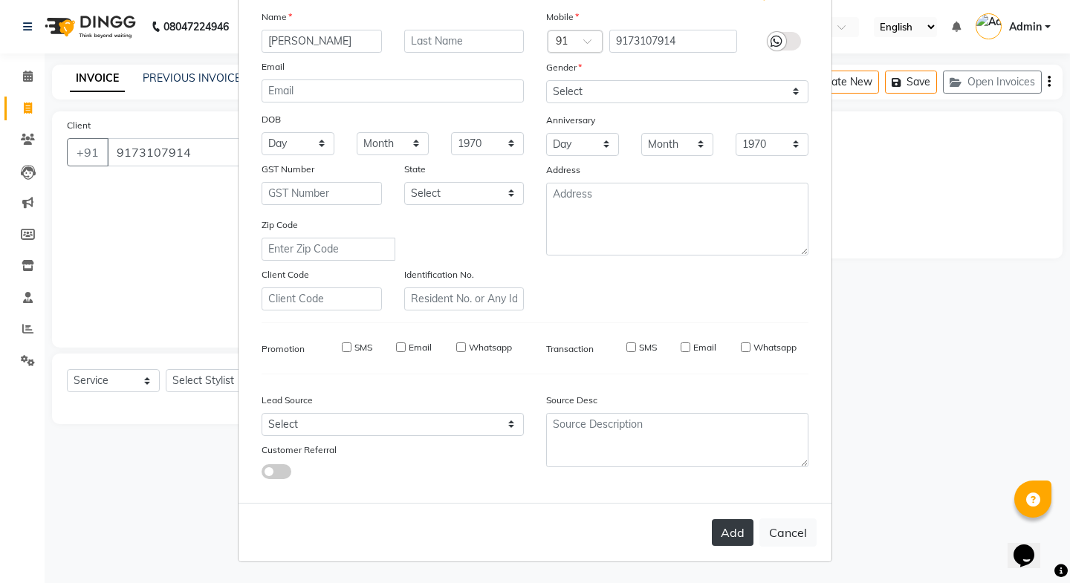
checkbox input "false"
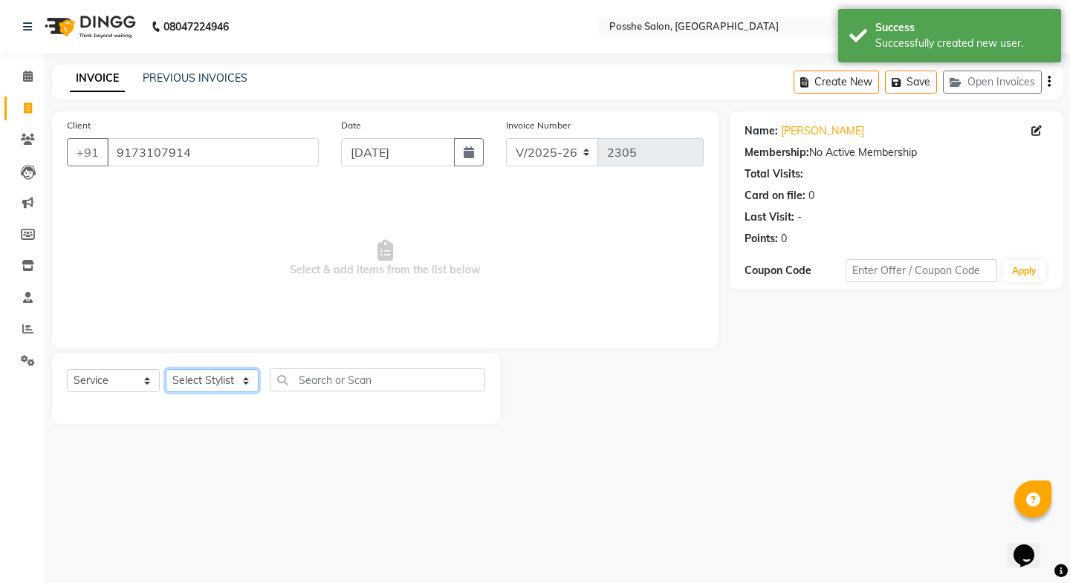
click at [243, 386] on select "Select Stylist [PERSON_NAME] Mali [PERSON_NAME] Posshe for products [PERSON_NAM…" at bounding box center [212, 380] width 93 height 23
select select "43692"
click at [166, 369] on select "Select Stylist [PERSON_NAME] Mali [PERSON_NAME] Posshe for products [PERSON_NAM…" at bounding box center [212, 380] width 93 height 23
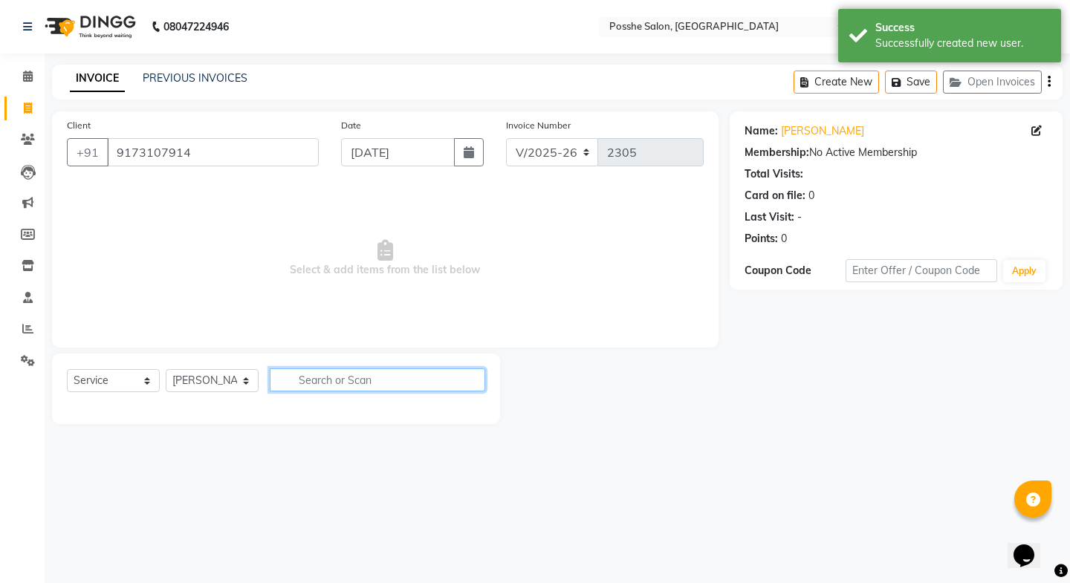
click at [306, 381] on input "text" at bounding box center [377, 379] width 215 height 23
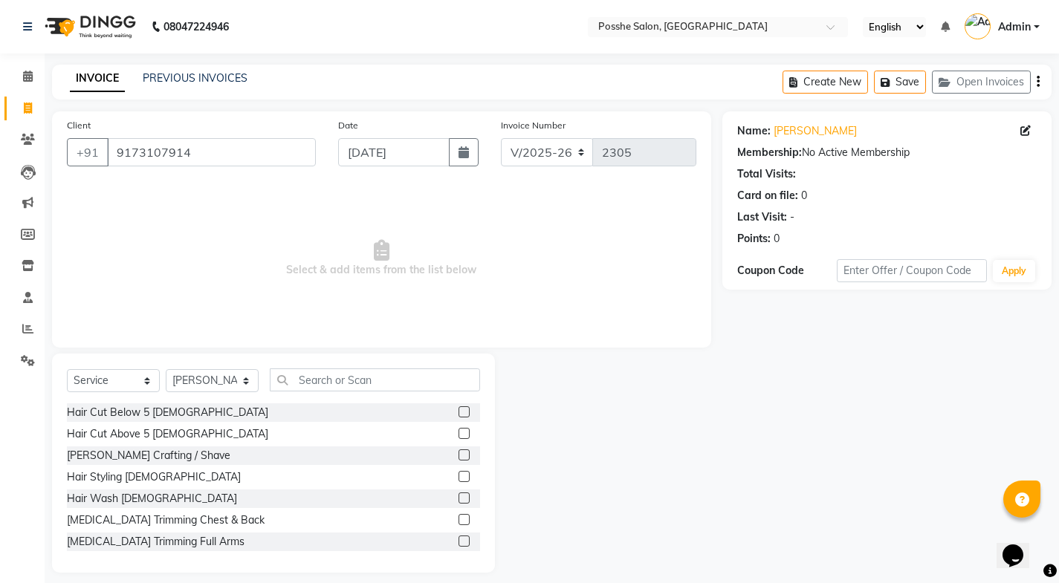
click at [458, 434] on label at bounding box center [463, 433] width 11 height 11
click at [458, 434] on input "checkbox" at bounding box center [463, 434] width 10 height 10
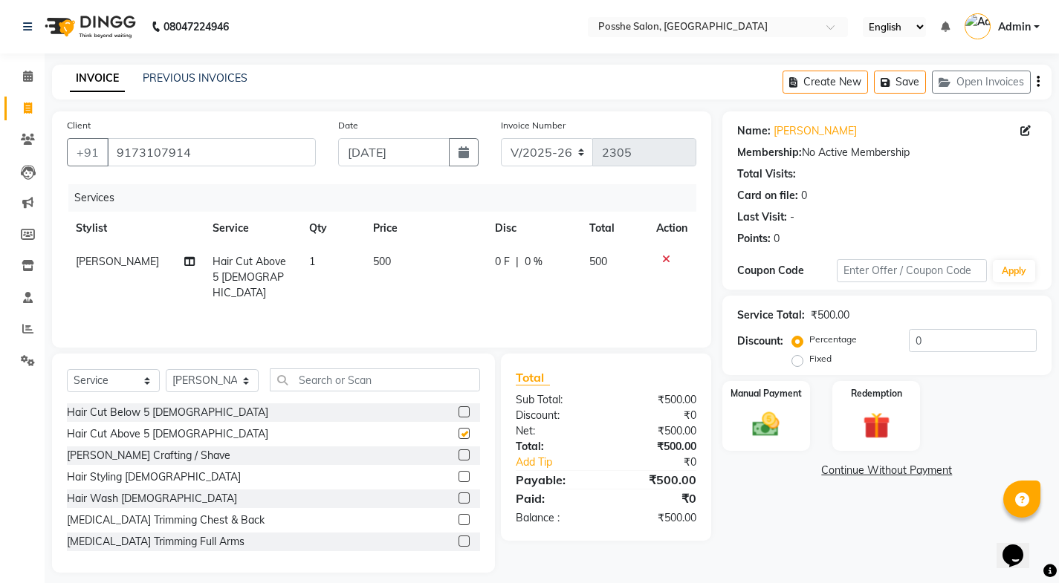
checkbox input "false"
click at [764, 426] on img at bounding box center [765, 425] width 45 height 32
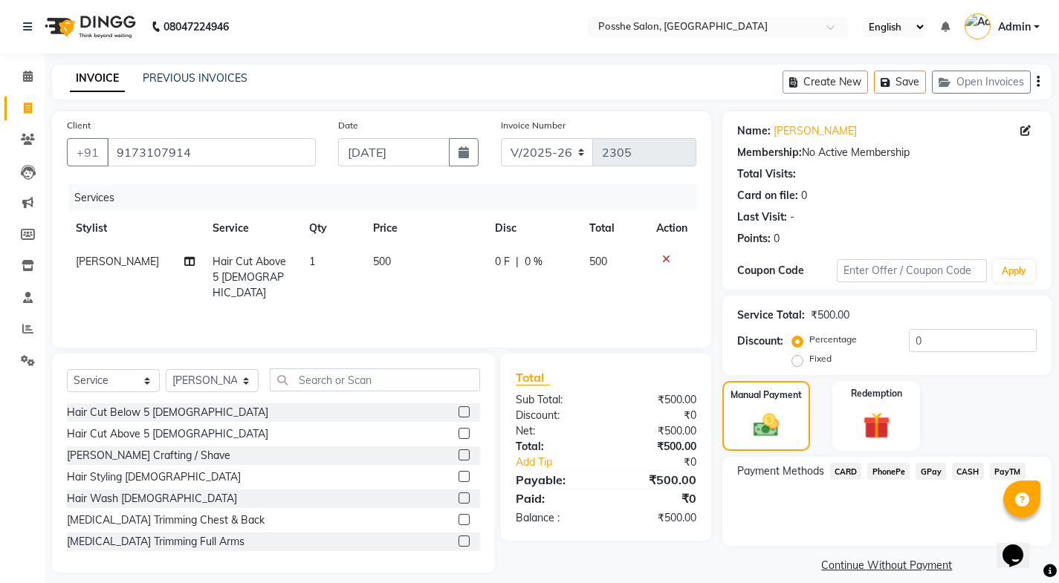
scroll to position [16, 0]
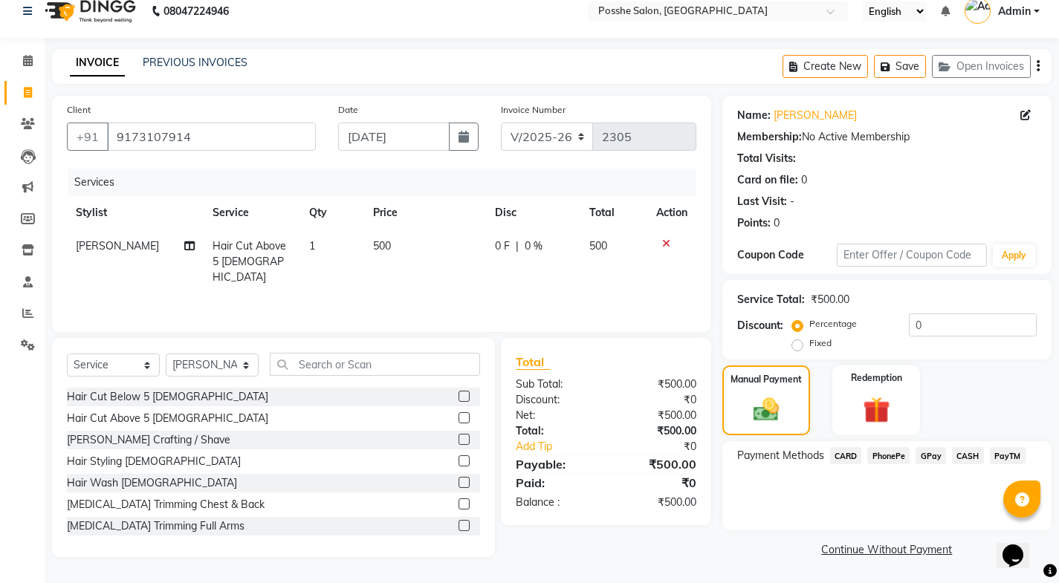
click at [968, 451] on span "CASH" at bounding box center [968, 455] width 32 height 17
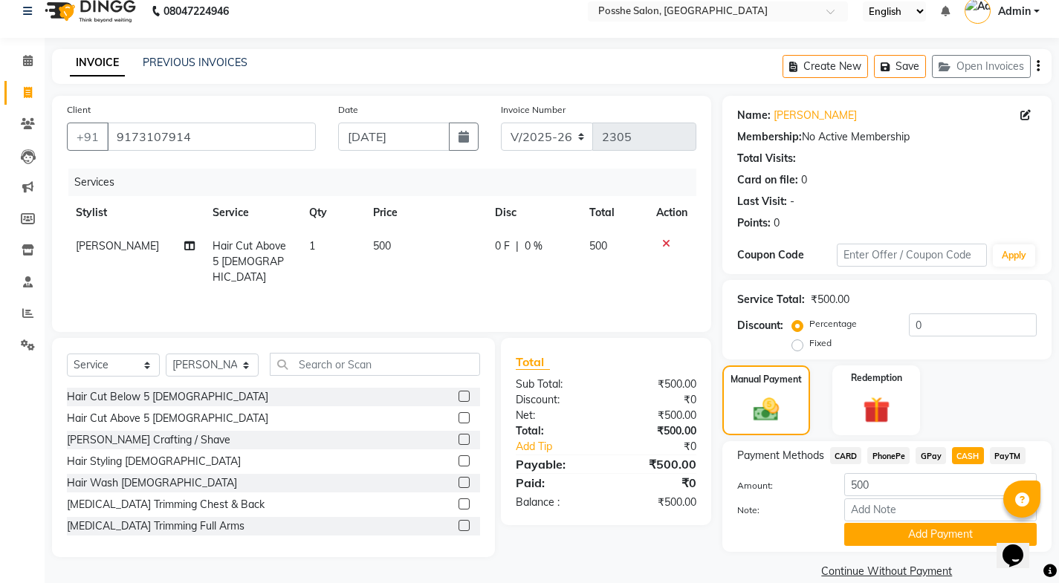
scroll to position [37, 0]
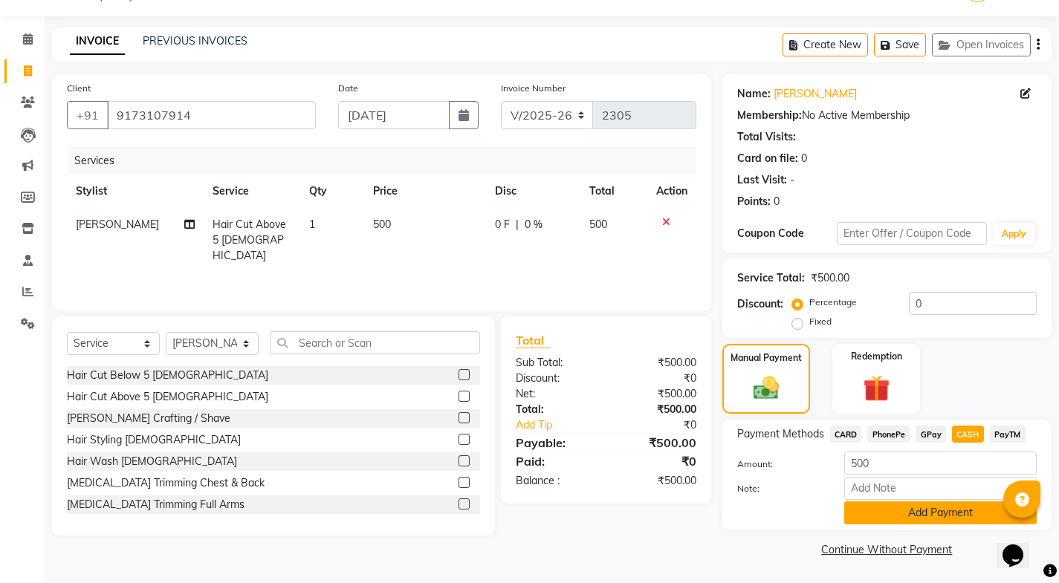
click at [948, 513] on button "Add Payment" at bounding box center [940, 512] width 192 height 23
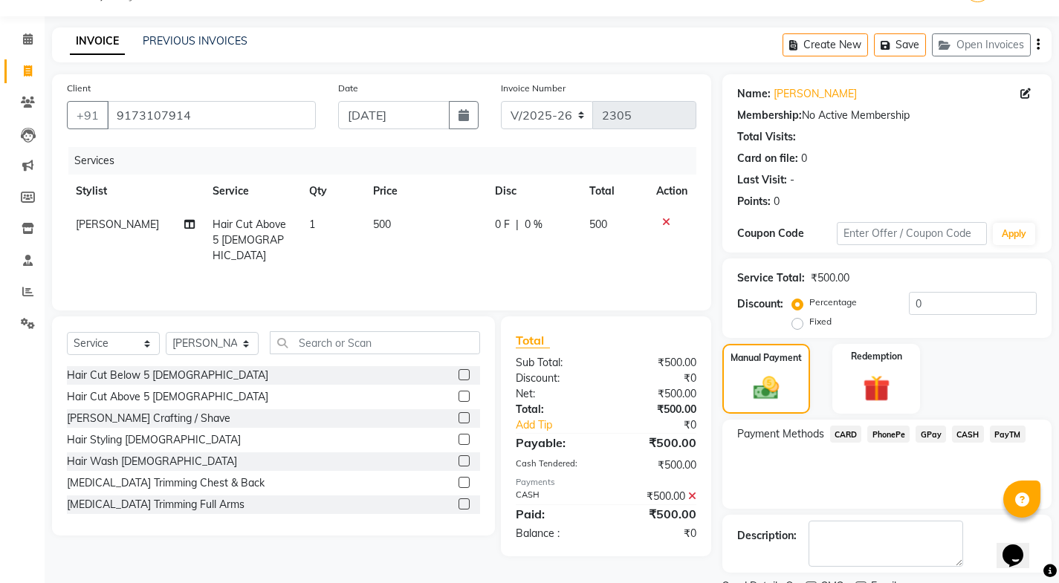
scroll to position [100, 0]
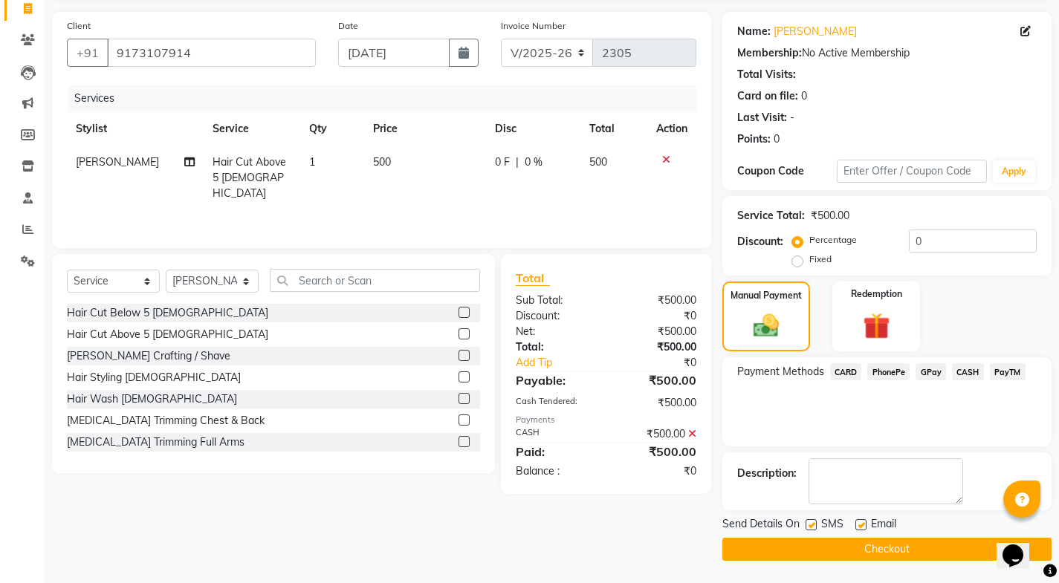
click at [857, 524] on label at bounding box center [860, 524] width 11 height 11
click at [857, 524] on input "checkbox" at bounding box center [860, 526] width 10 height 10
checkbox input "false"
drag, startPoint x: 812, startPoint y: 522, endPoint x: 818, endPoint y: 570, distance: 47.9
click at [813, 523] on label at bounding box center [810, 524] width 11 height 11
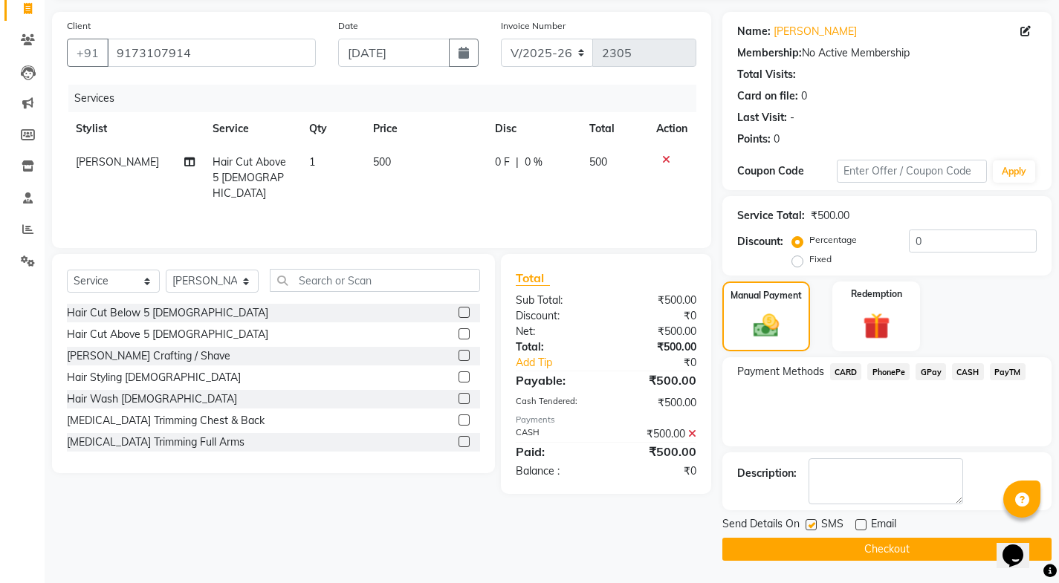
click at [813, 523] on input "checkbox" at bounding box center [810, 526] width 10 height 10
checkbox input "false"
click at [819, 549] on button "Checkout" at bounding box center [886, 549] width 329 height 23
